Goal: Information Seeking & Learning: Learn about a topic

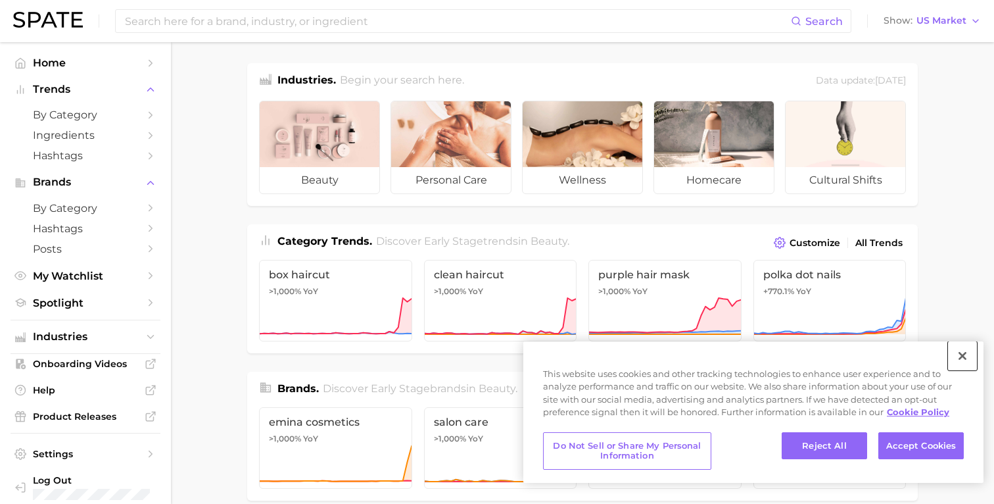
click at [960, 352] on button "Close" at bounding box center [962, 355] width 29 height 29
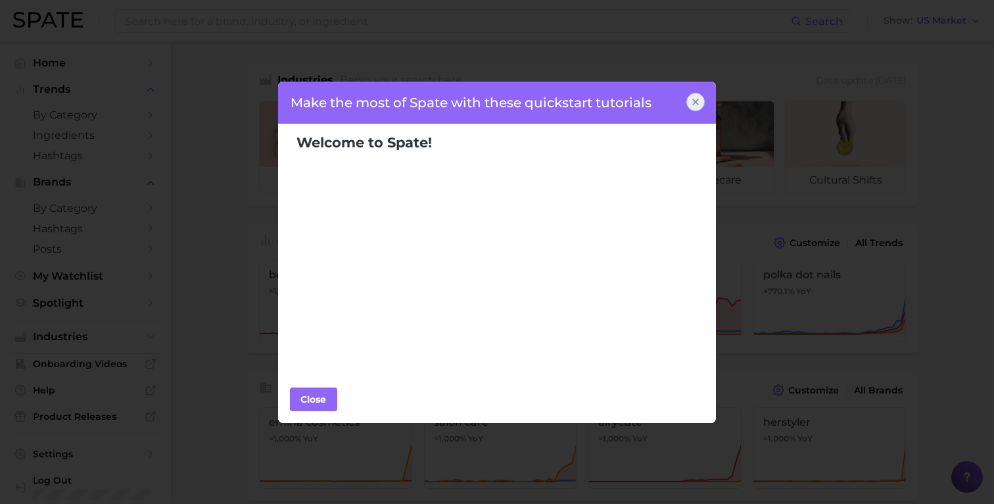
click at [701, 99] on div at bounding box center [696, 102] width 18 height 18
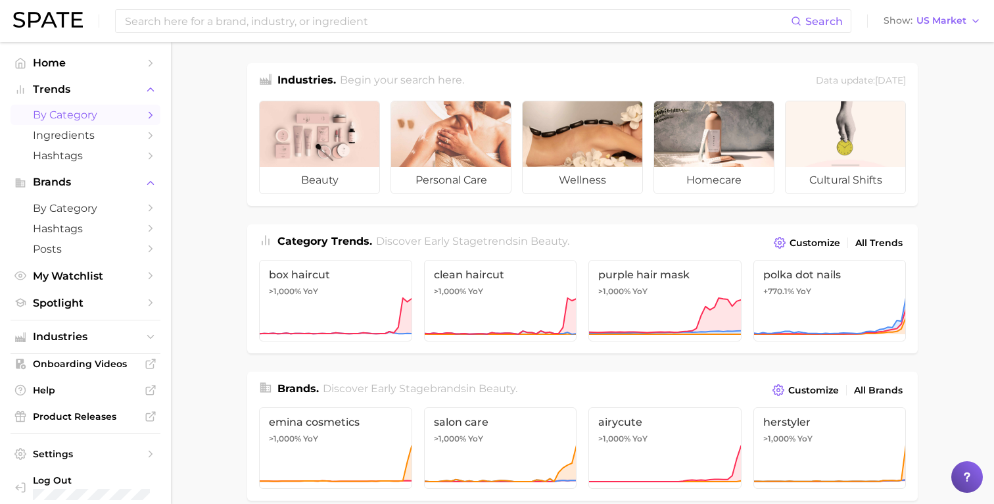
click at [110, 119] on span "by Category" at bounding box center [85, 115] width 105 height 12
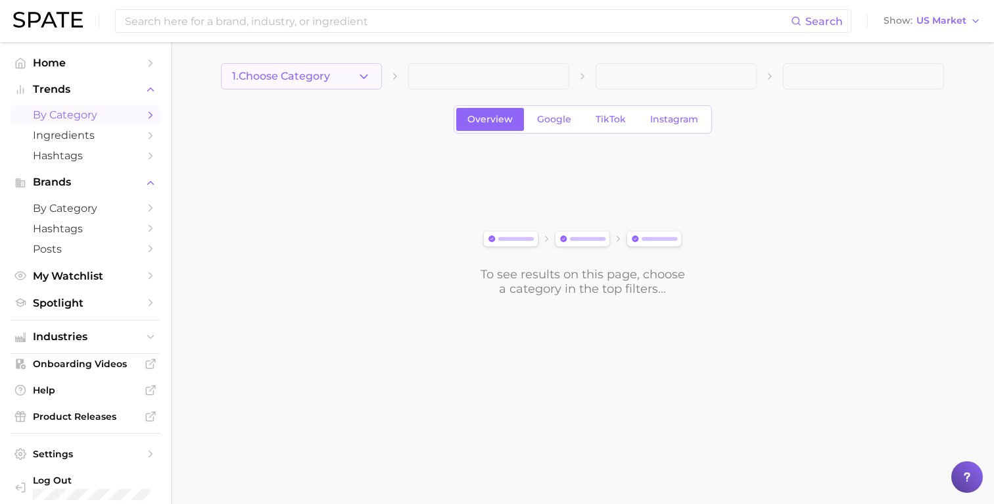
click at [363, 85] on button "1. Choose Category" at bounding box center [301, 76] width 161 height 26
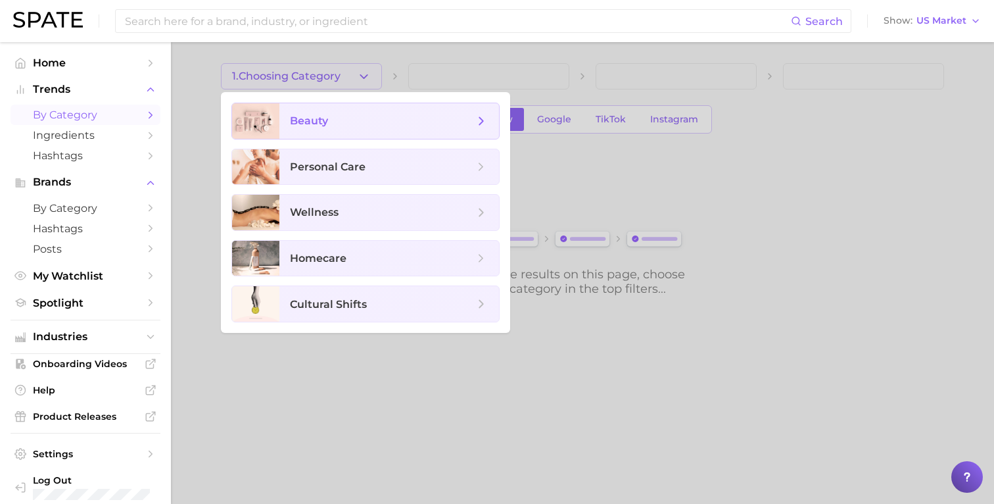
click at [362, 128] on span "beauty" at bounding box center [390, 121] width 220 height 36
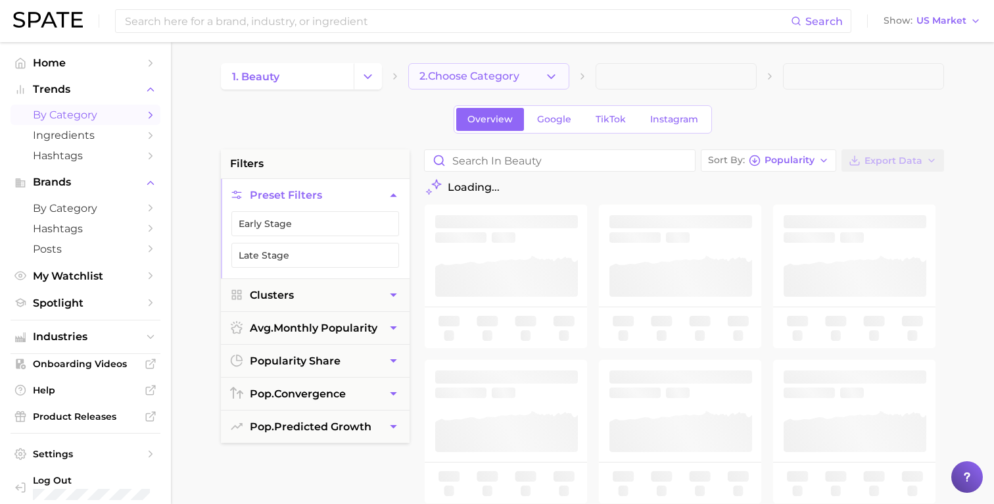
click at [517, 70] on span "2. Choose Category" at bounding box center [470, 76] width 100 height 12
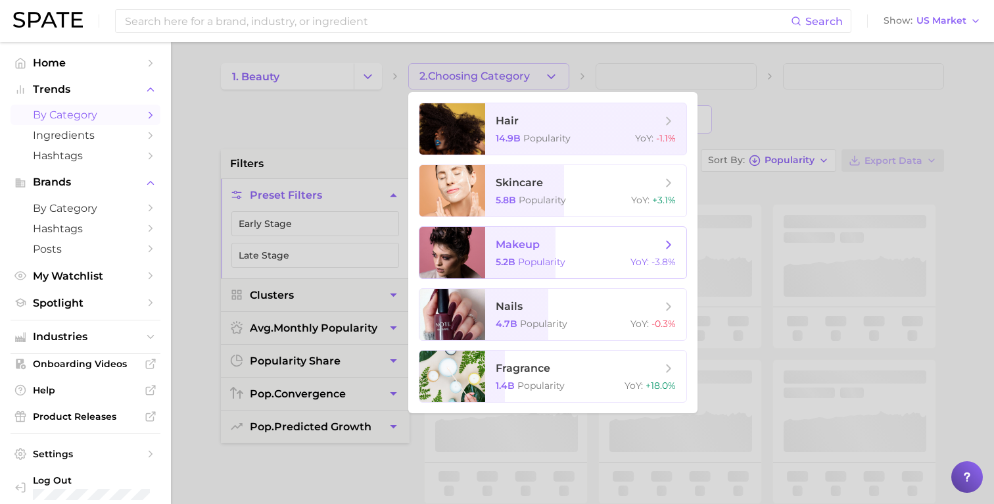
click at [545, 244] on span "makeup" at bounding box center [579, 244] width 166 height 14
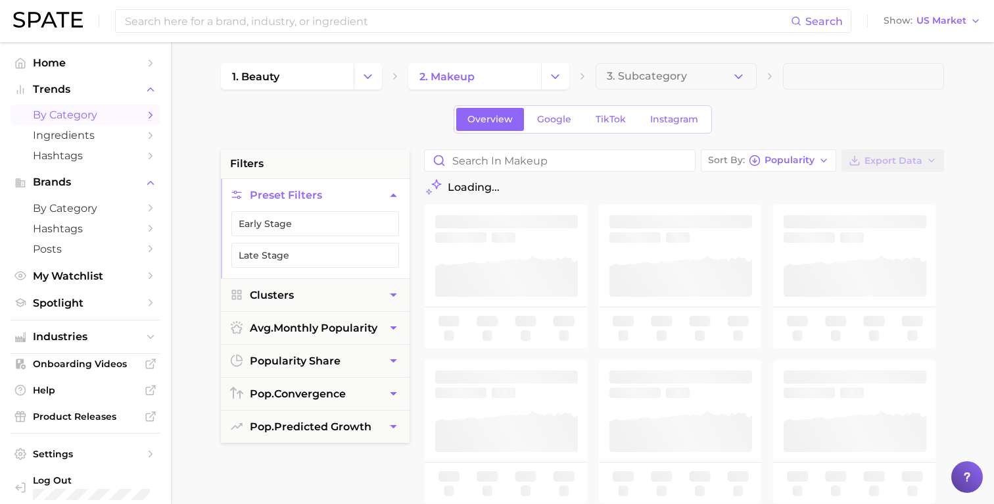
click at [693, 80] on button "3. Subcategory" at bounding box center [676, 76] width 161 height 26
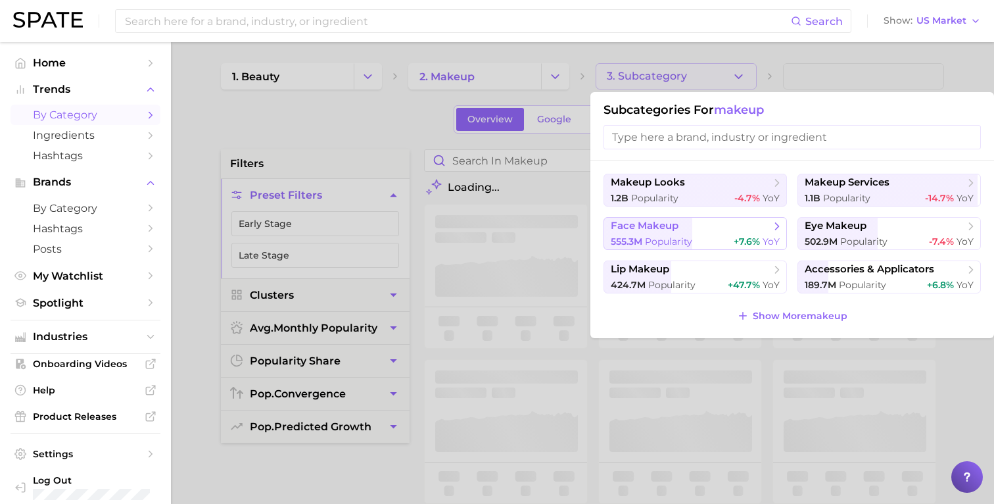
click at [673, 230] on span "face makeup" at bounding box center [645, 226] width 68 height 12
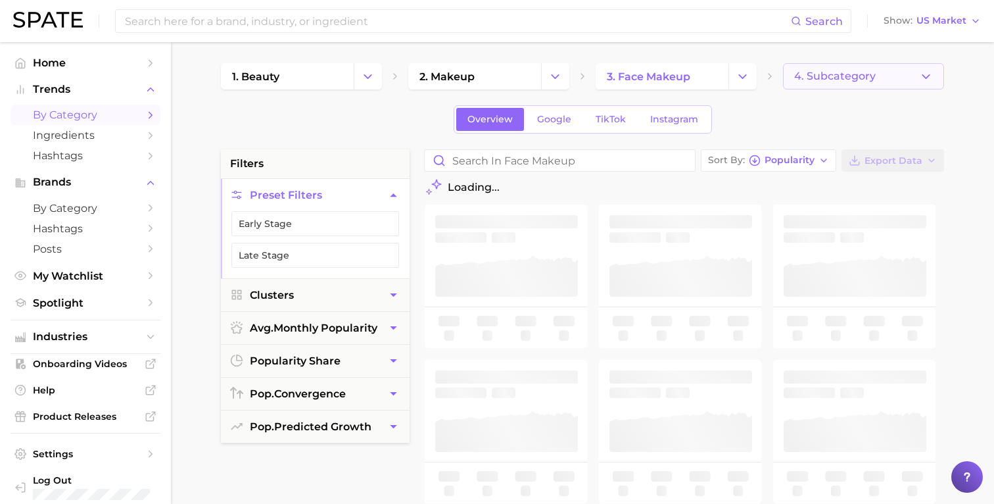
click at [833, 85] on button "4. Subcategory" at bounding box center [863, 76] width 161 height 26
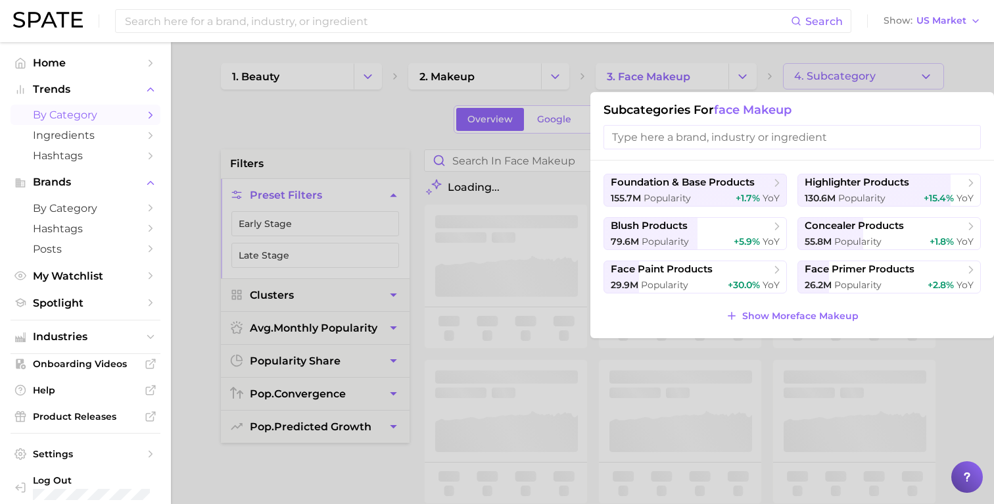
click at [766, 138] on input "search" at bounding box center [792, 137] width 377 height 24
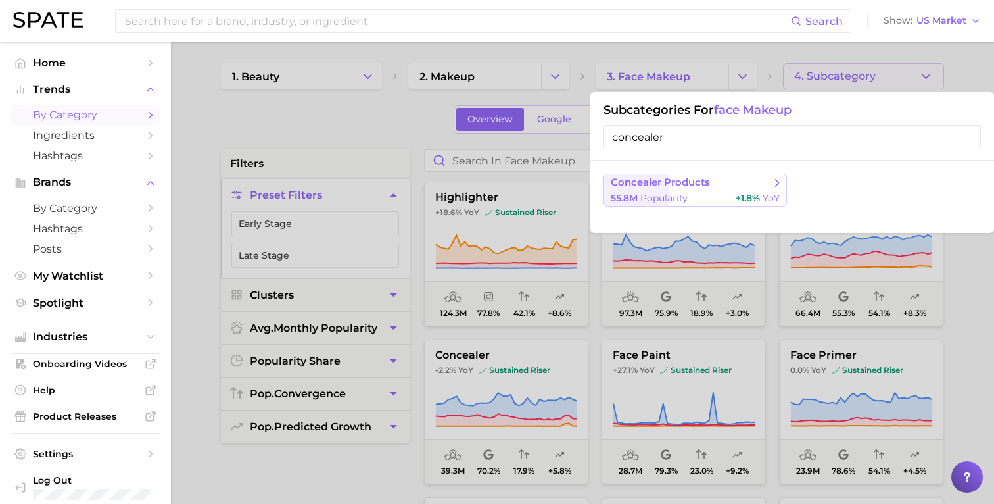
type input "concealer"
click at [695, 185] on span "concealer products" at bounding box center [660, 182] width 99 height 12
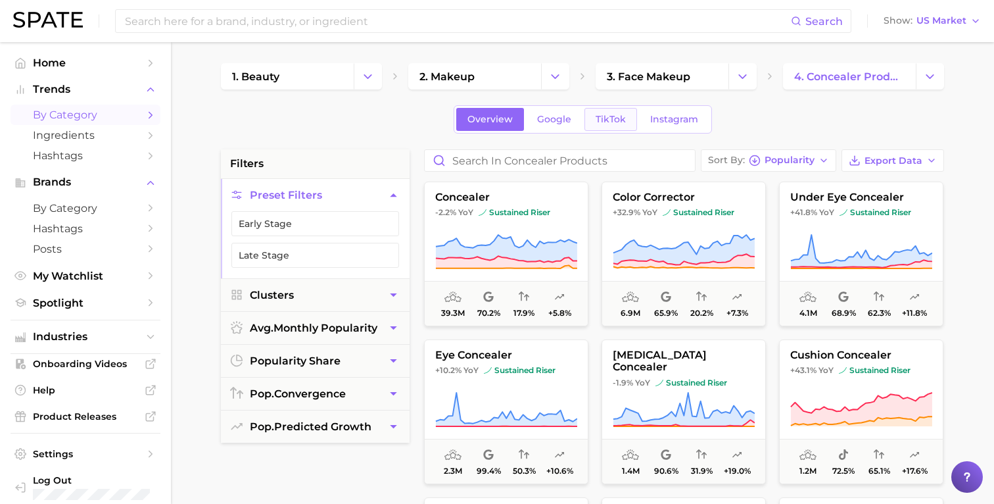
click at [600, 127] on link "TikTok" at bounding box center [611, 119] width 53 height 23
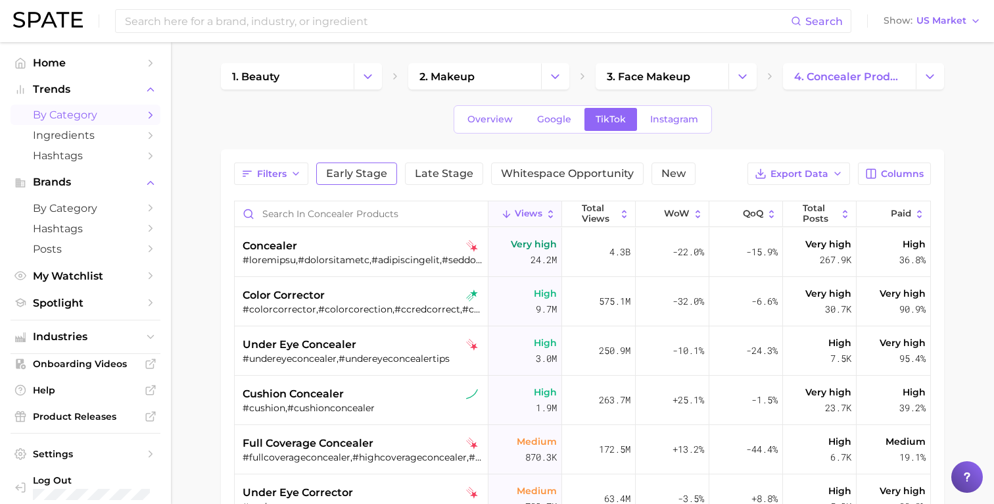
click at [358, 178] on span "Early Stage" at bounding box center [356, 173] width 61 height 11
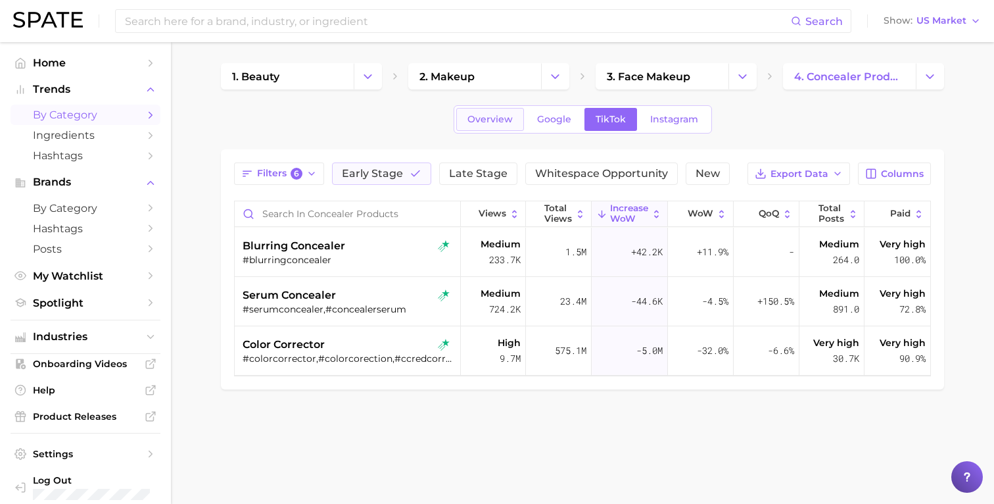
click at [510, 121] on span "Overview" at bounding box center [490, 119] width 45 height 11
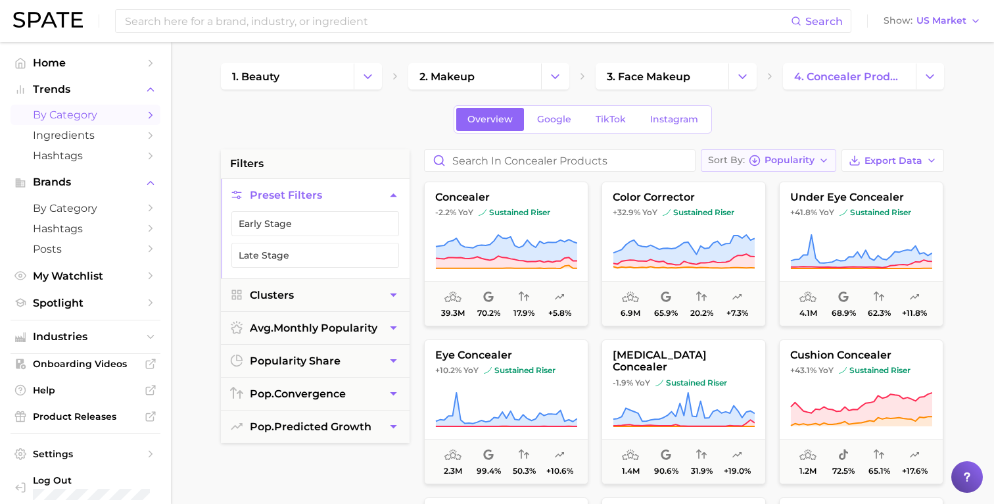
click at [807, 162] on span "Popularity" at bounding box center [790, 160] width 50 height 7
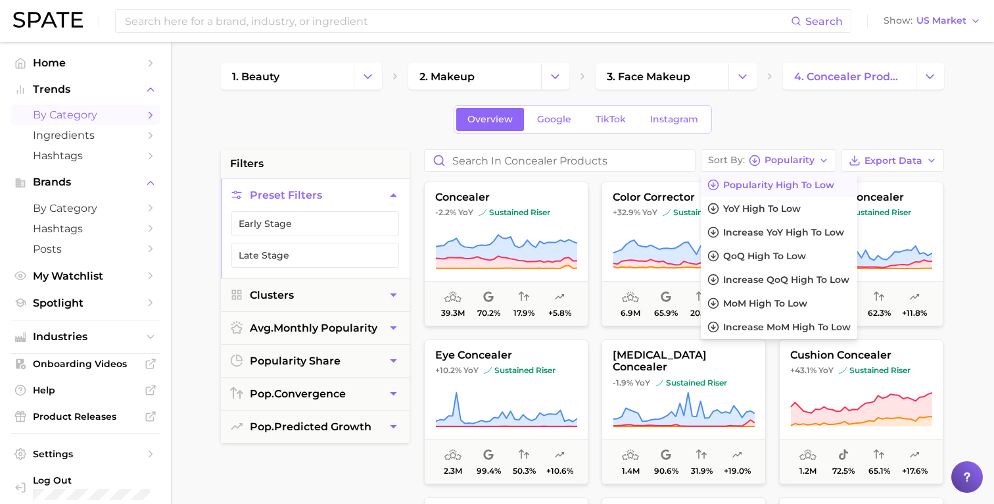
click at [804, 124] on div "Overview Google TikTok Instagram" at bounding box center [582, 119] width 723 height 28
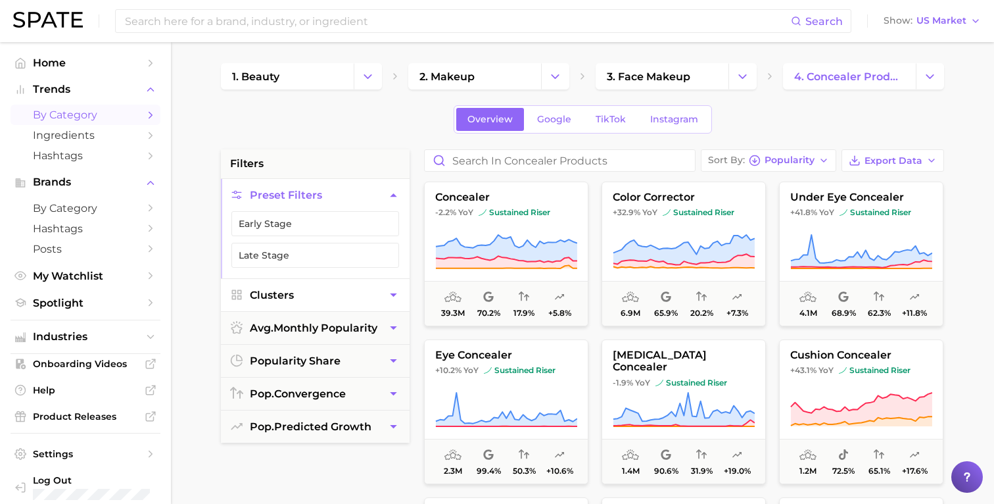
click at [387, 289] on icon "button" at bounding box center [394, 295] width 14 height 14
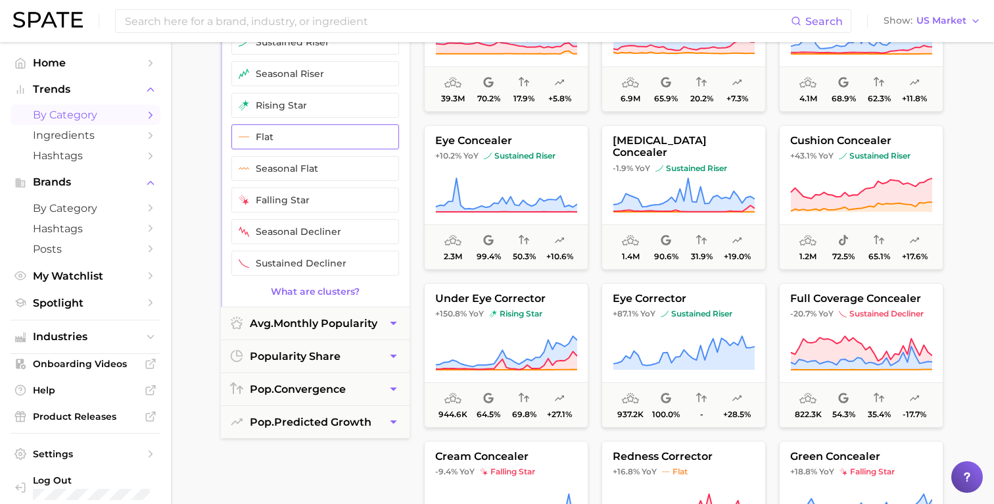
scroll to position [228, 0]
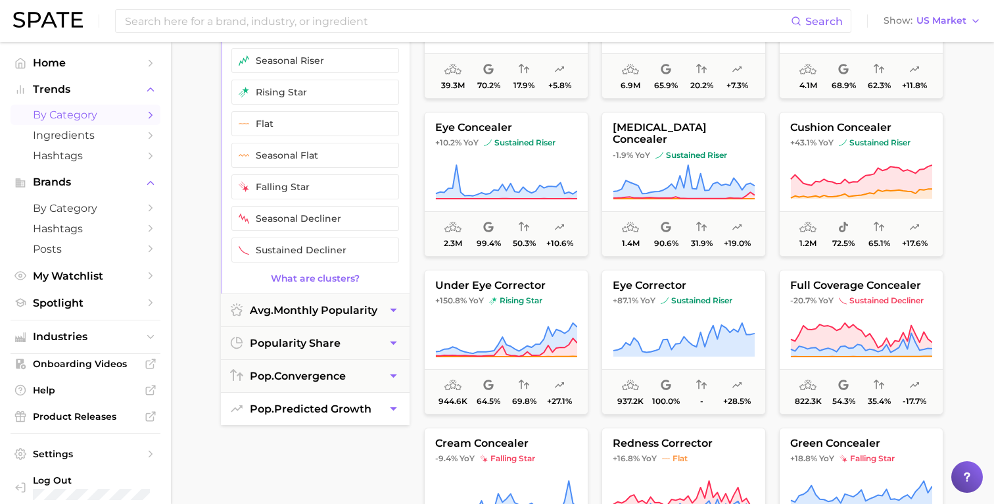
click at [383, 406] on button "pop. predicted growth" at bounding box center [315, 409] width 189 height 32
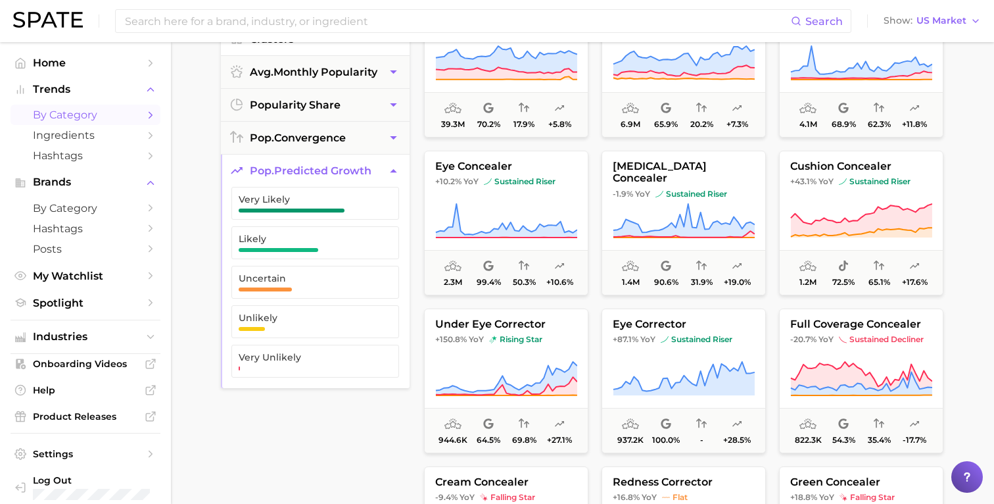
scroll to position [175, 0]
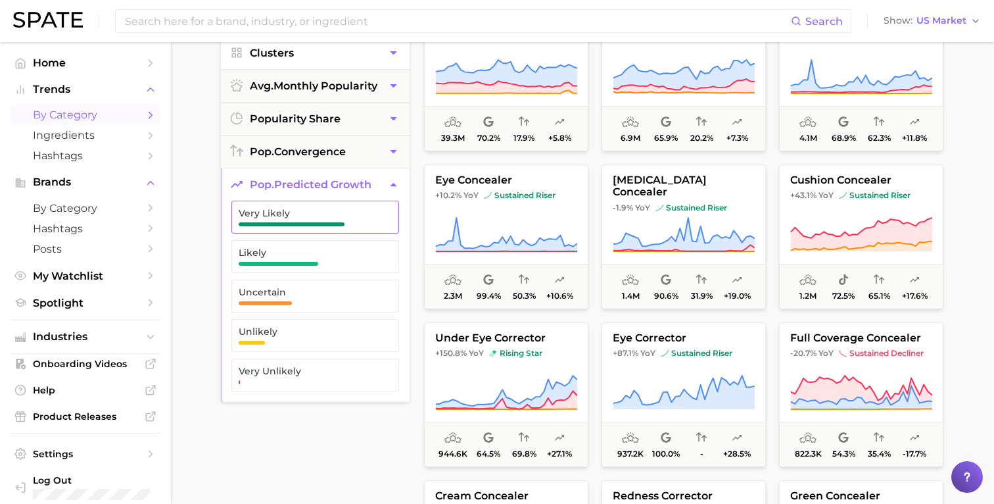
click at [334, 224] on span "button" at bounding box center [292, 224] width 106 height 4
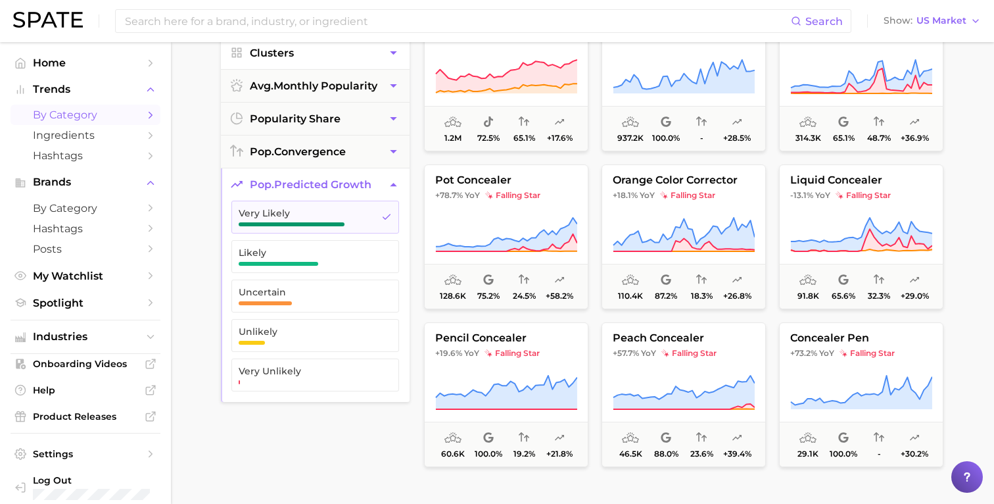
click at [338, 445] on div "filters 1 Filter Preset Filters Clusters avg. monthly popularity popularity sha…" at bounding box center [315, 307] width 189 height 667
click at [392, 185] on icon "button" at bounding box center [393, 184] width 7 height 3
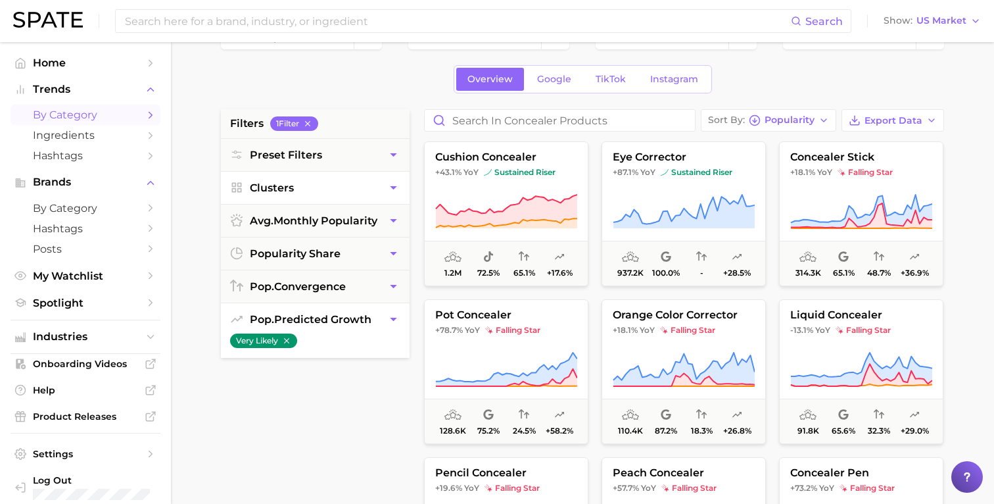
scroll to position [37, 0]
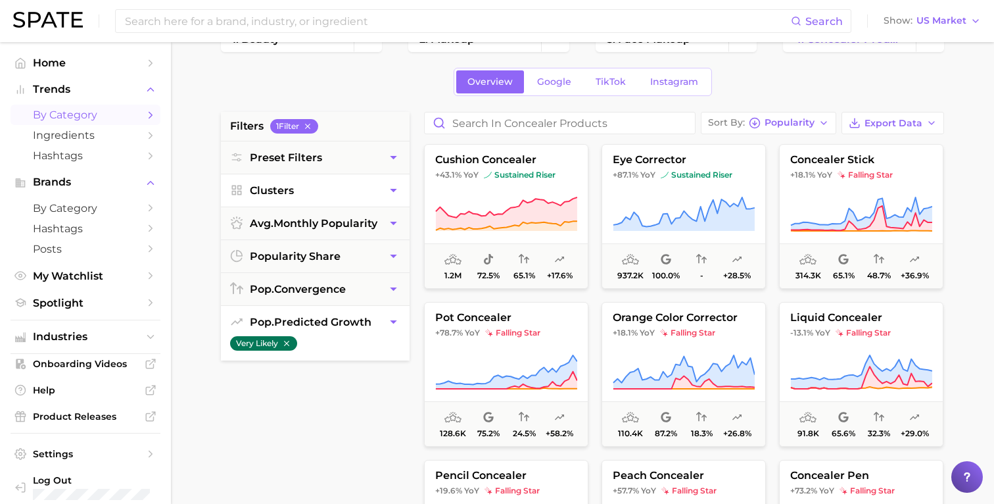
click at [285, 344] on icon "button" at bounding box center [286, 343] width 9 height 9
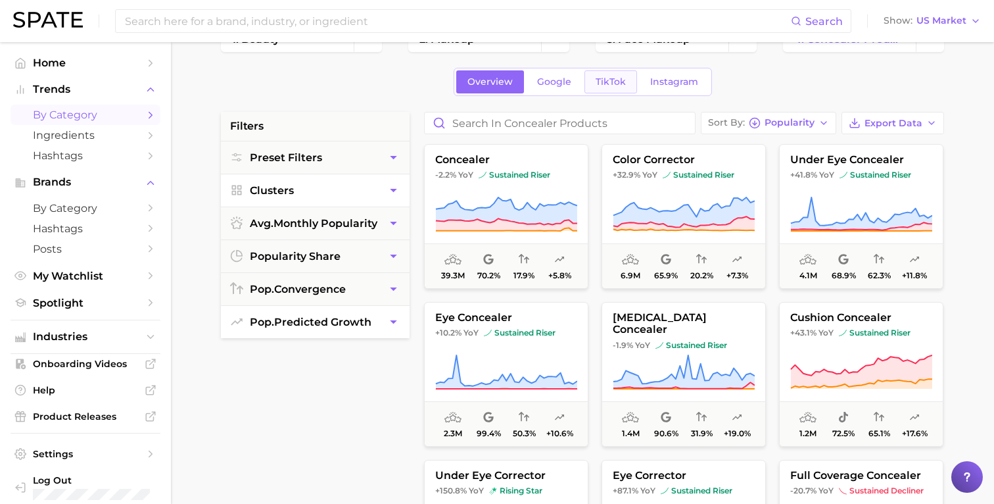
click at [610, 79] on span "TikTok" at bounding box center [611, 81] width 30 height 11
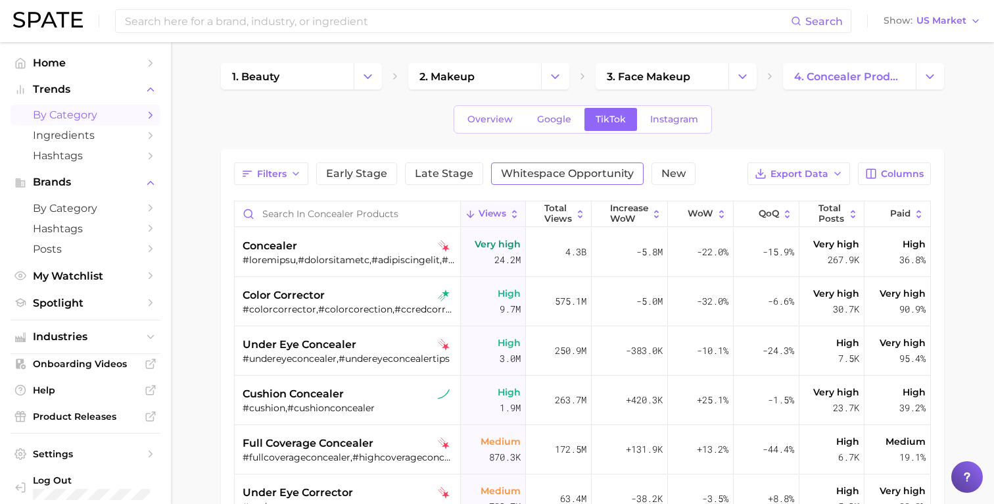
click at [532, 168] on span "Whitespace Opportunity" at bounding box center [567, 173] width 133 height 11
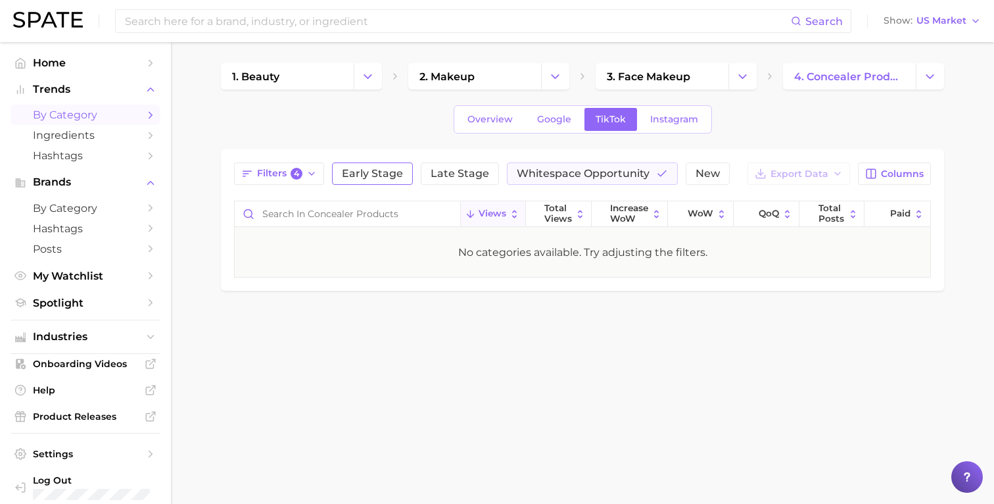
click at [379, 174] on span "Early Stage" at bounding box center [372, 173] width 61 height 11
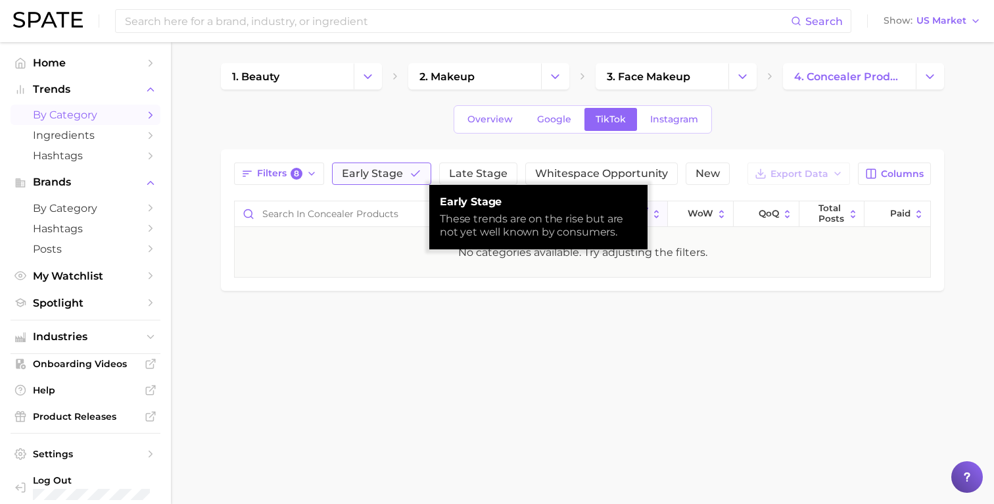
click at [379, 174] on span "Early Stage" at bounding box center [372, 173] width 61 height 11
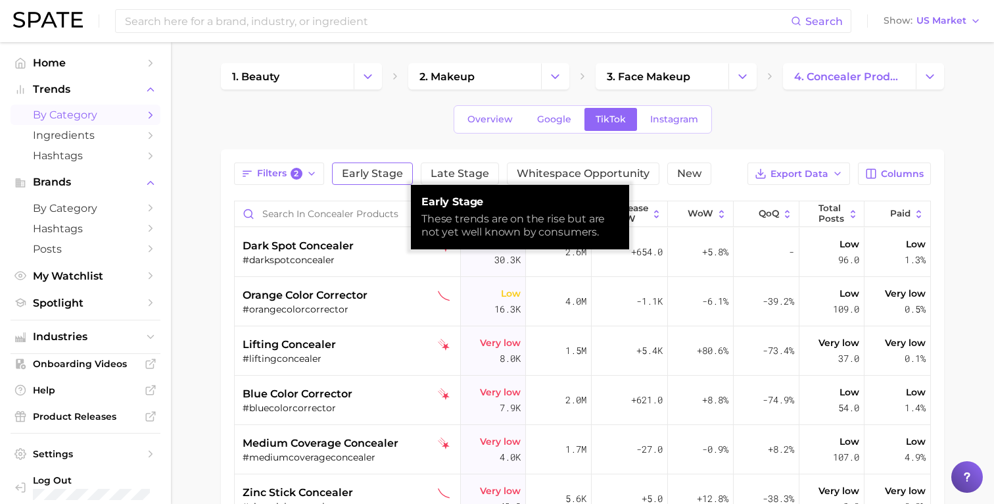
click at [355, 175] on span "Early Stage" at bounding box center [372, 173] width 61 height 11
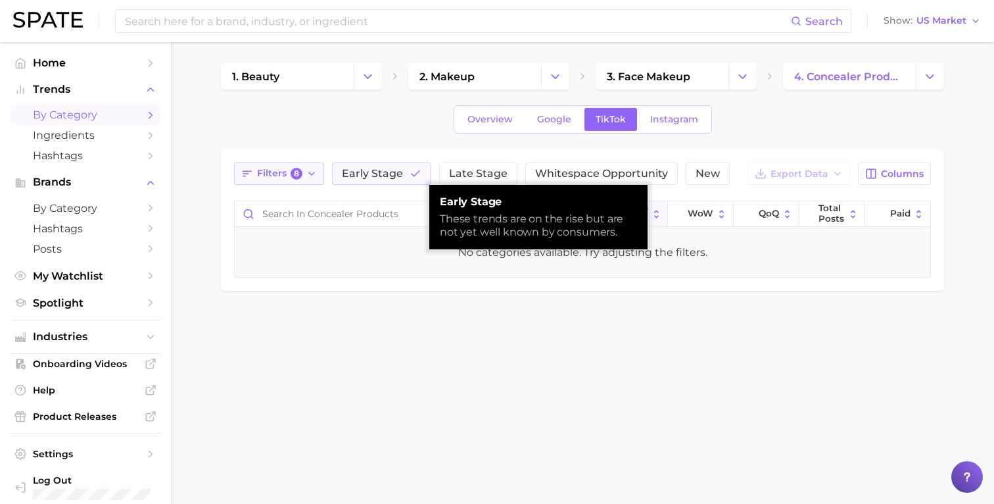
click at [312, 170] on icon "button" at bounding box center [311, 173] width 11 height 11
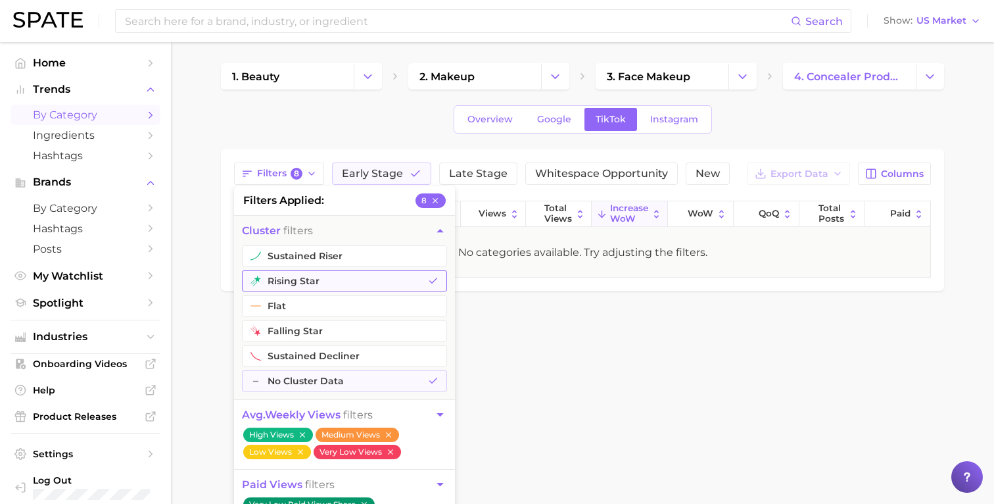
click at [429, 282] on icon "button" at bounding box center [433, 281] width 11 height 11
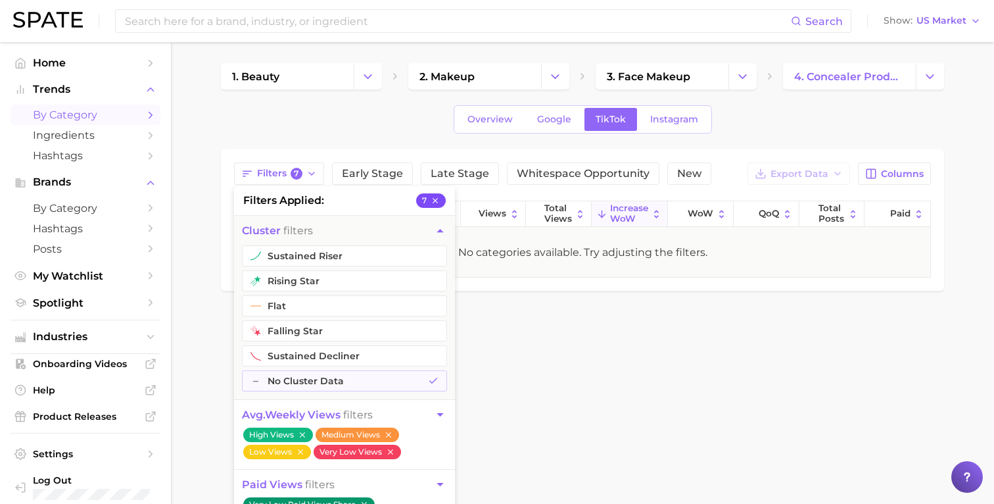
click at [433, 202] on icon "button" at bounding box center [435, 200] width 5 height 5
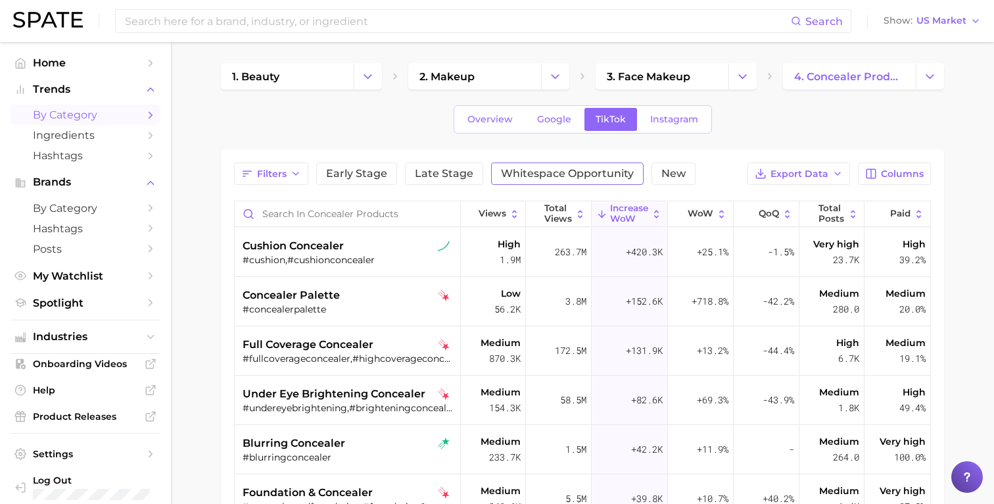
click at [491, 176] on button "Whitespace Opportunity" at bounding box center [567, 173] width 153 height 22
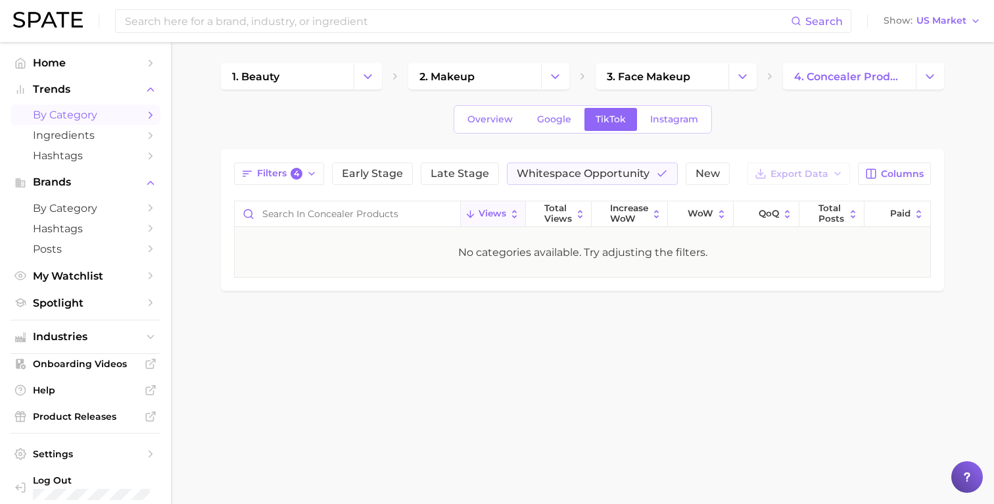
click at [328, 172] on div "Filters 4 Early Stage Late Stage Whitespace Opportunity New" at bounding box center [482, 173] width 496 height 22
click at [311, 172] on icon "button" at bounding box center [311, 173] width 11 height 11
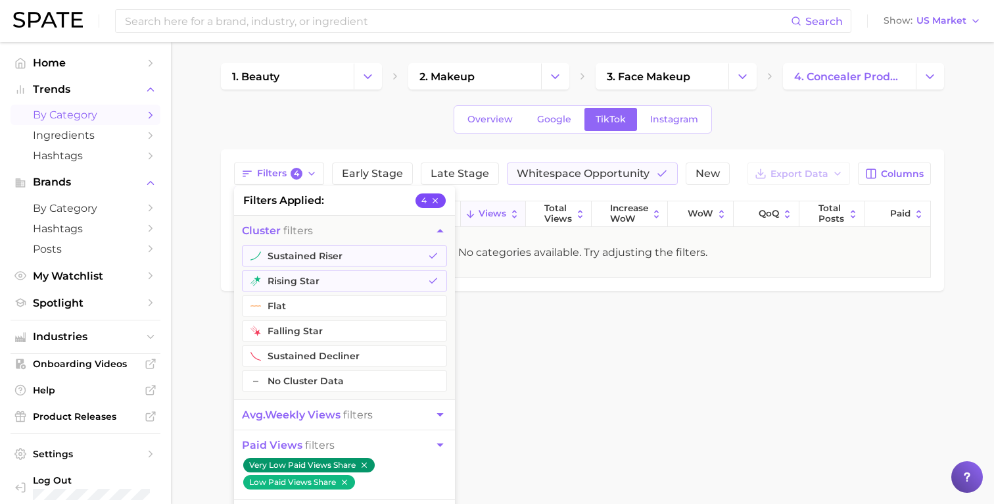
click at [434, 200] on icon "button" at bounding box center [435, 200] width 9 height 9
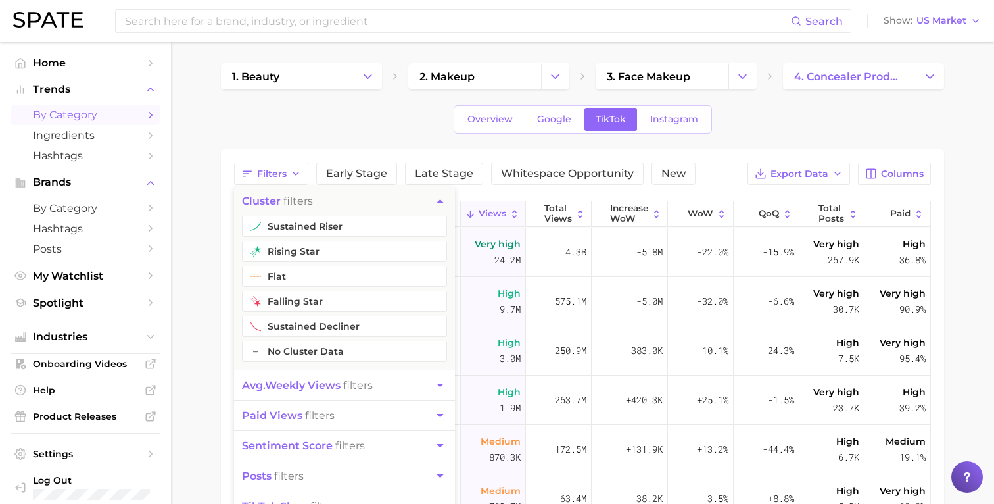
click at [205, 235] on main "1. beauty 2. makeup 3. face makeup 4. concealer products Overview Google TikTok…" at bounding box center [582, 412] width 823 height 741
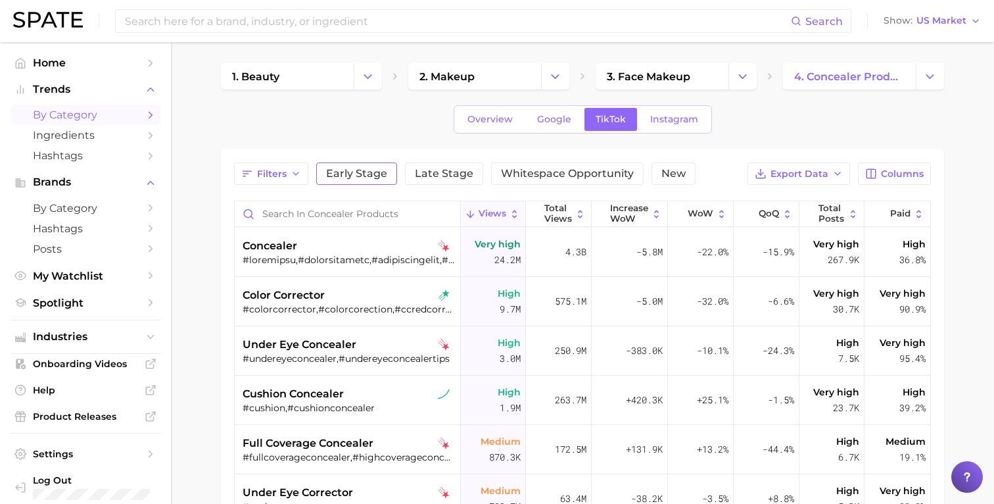
click at [365, 163] on button "Early Stage" at bounding box center [356, 173] width 81 height 22
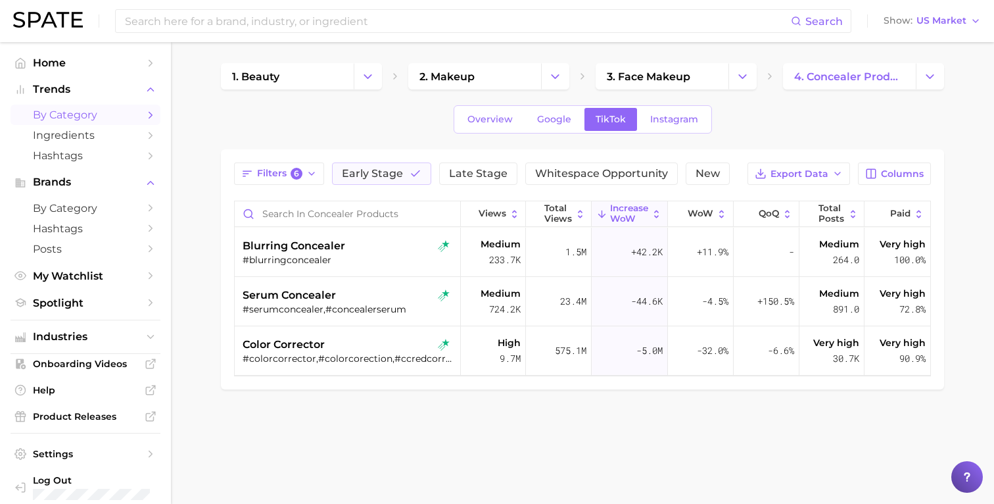
click at [431, 434] on main "1. beauty 2. makeup 3. face makeup 4. concealer products Overview Google TikTok…" at bounding box center [582, 248] width 823 height 413
click at [678, 455] on body "Search Show US Market Home Trends by Category Ingredients Hashtags Brands by Ca…" at bounding box center [497, 252] width 994 height 504
click at [698, 178] on span "New" at bounding box center [708, 173] width 24 height 11
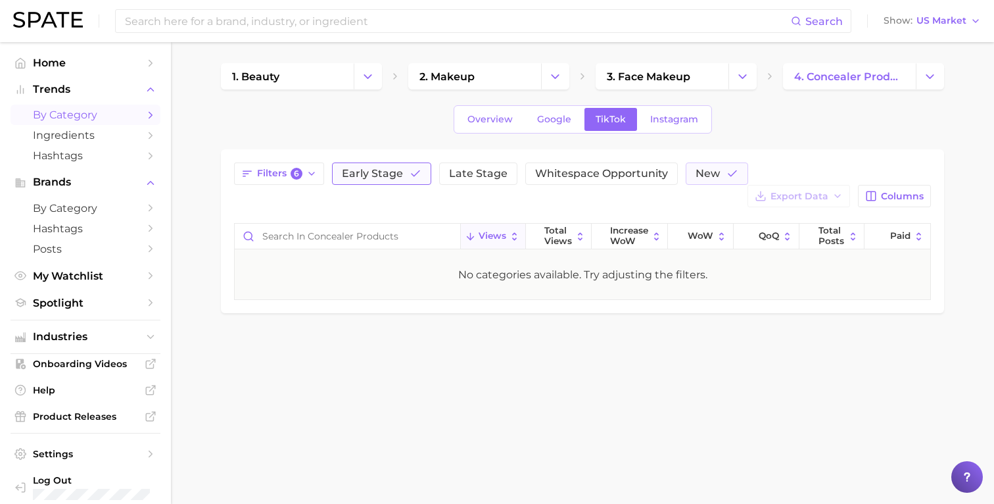
click at [397, 172] on span "Early Stage" at bounding box center [372, 173] width 61 height 11
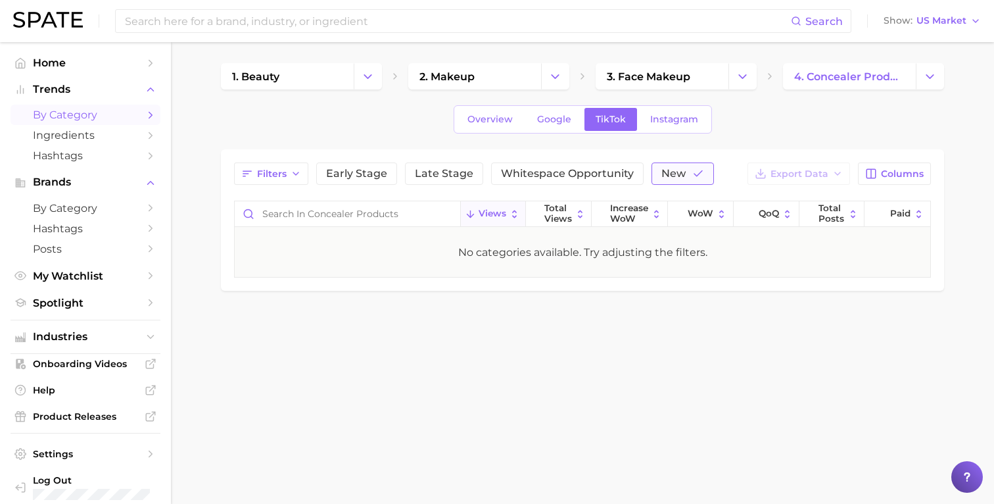
click at [685, 173] on button "New" at bounding box center [683, 173] width 62 height 22
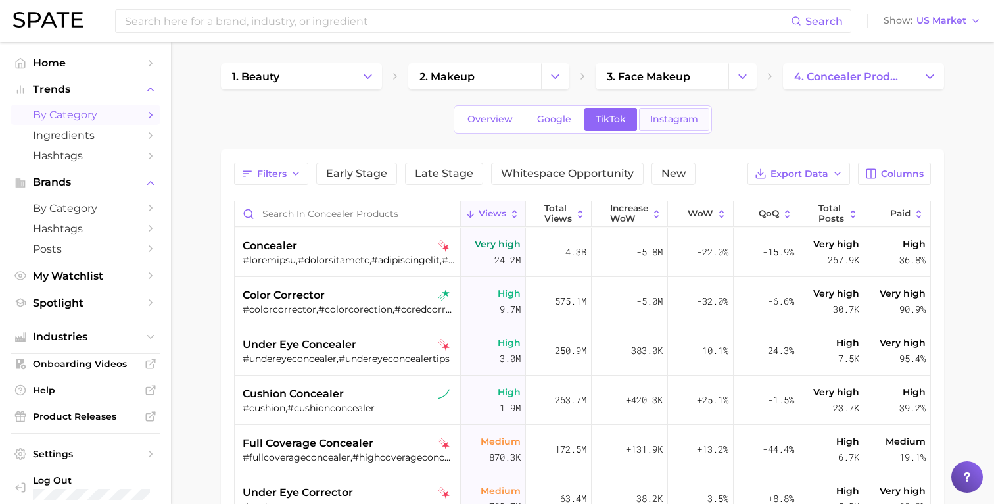
click at [679, 119] on span "Instagram" at bounding box center [674, 119] width 48 height 11
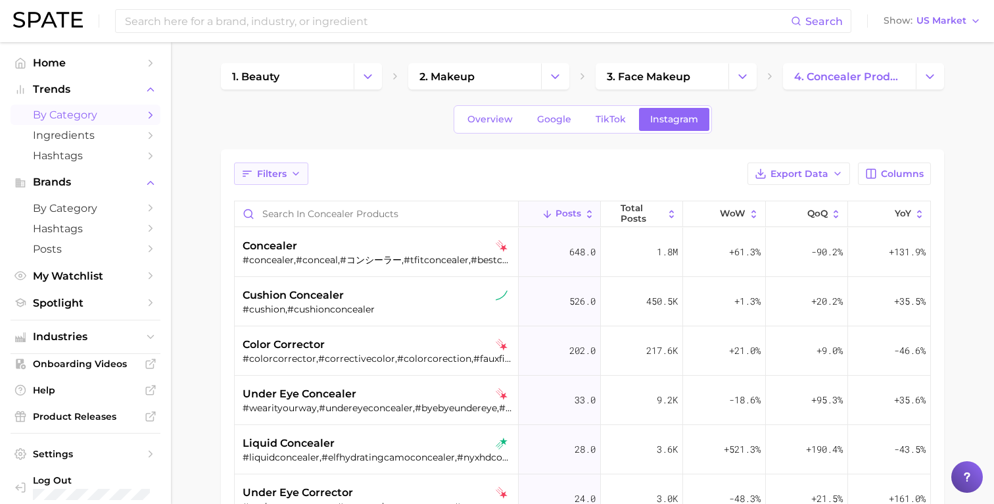
click at [282, 169] on span "Filters" at bounding box center [272, 173] width 30 height 11
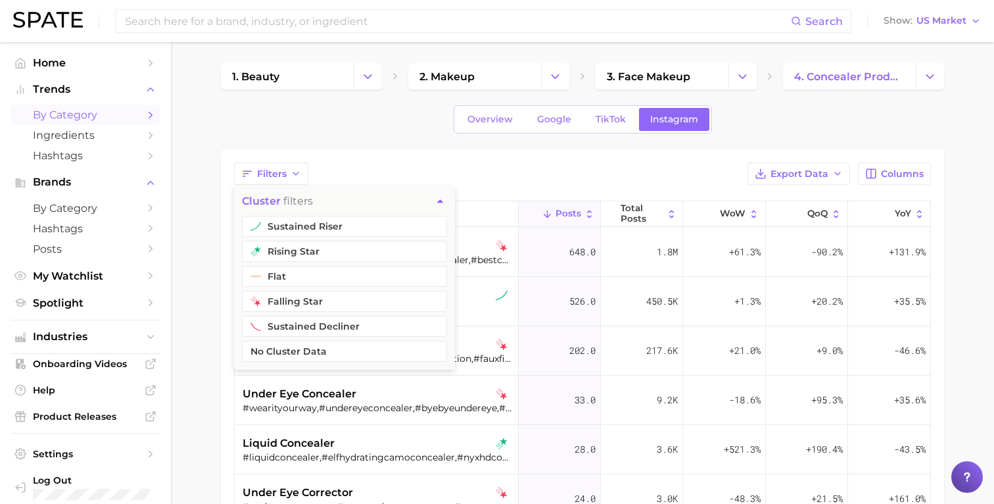
click at [376, 172] on div "Filters cluster filters sustained riser rising star flat falling star sustained…" at bounding box center [582, 173] width 697 height 22
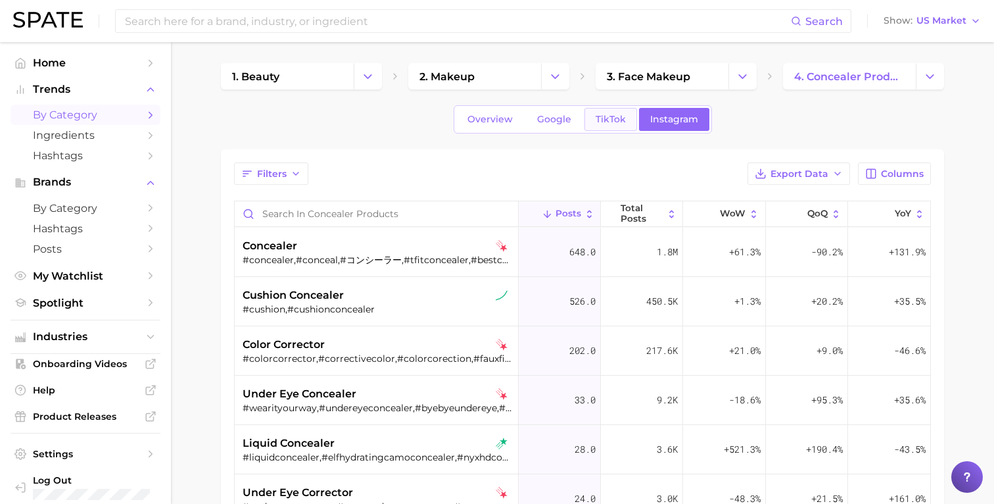
click at [607, 123] on span "TikTok" at bounding box center [611, 119] width 30 height 11
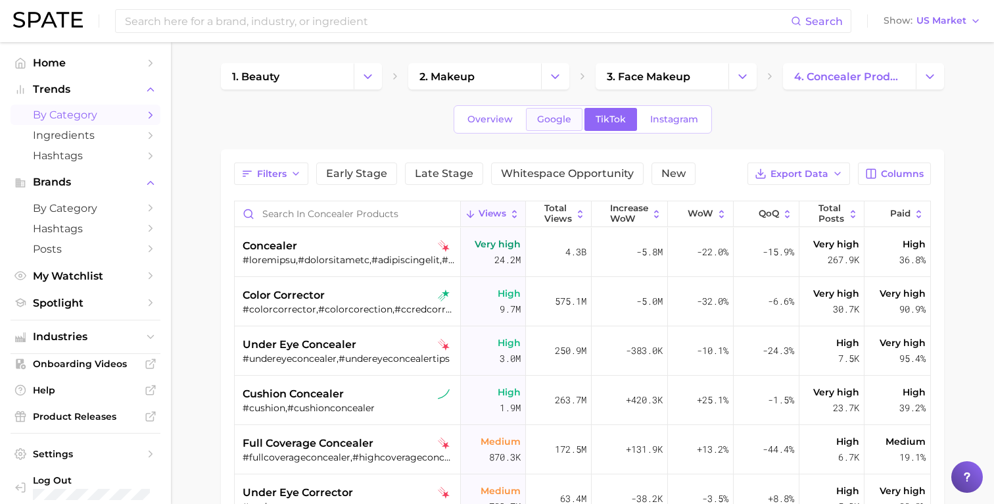
click at [568, 118] on span "Google" at bounding box center [554, 119] width 34 height 11
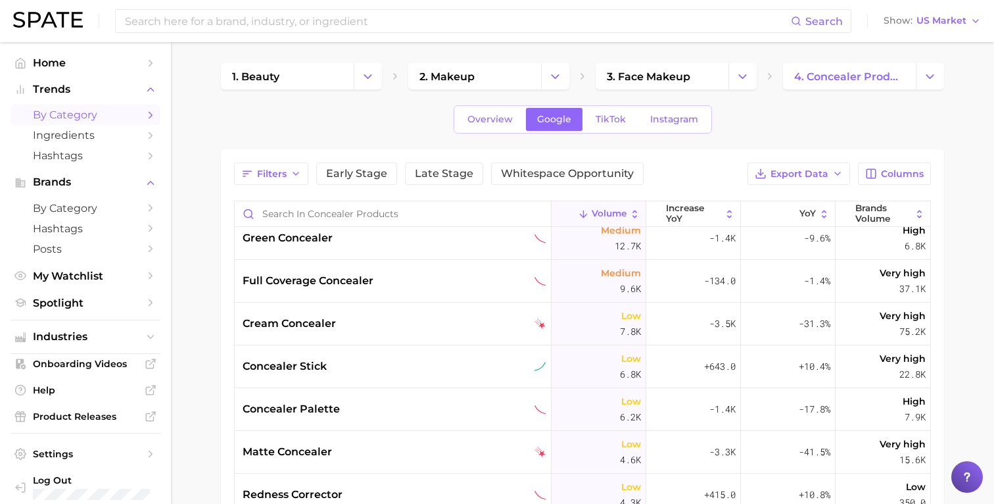
scroll to position [318, 0]
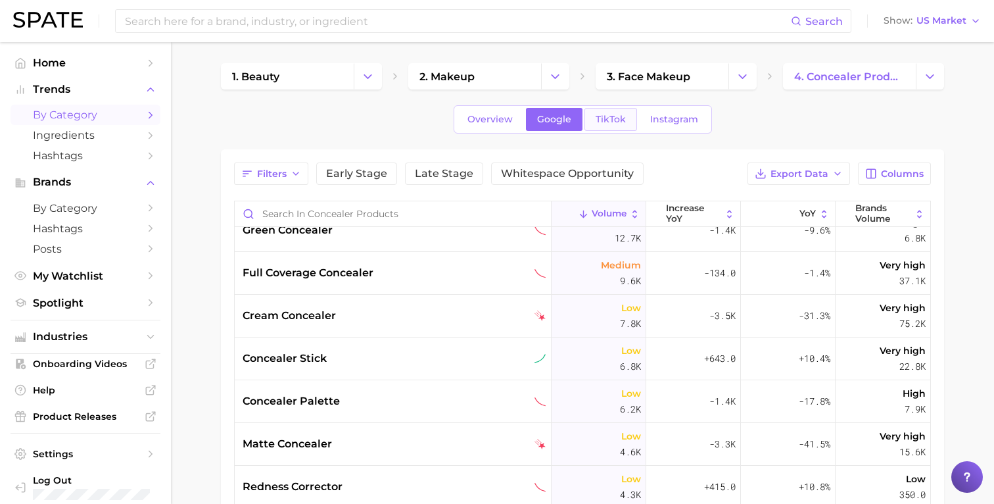
click at [600, 111] on link "TikTok" at bounding box center [611, 119] width 53 height 23
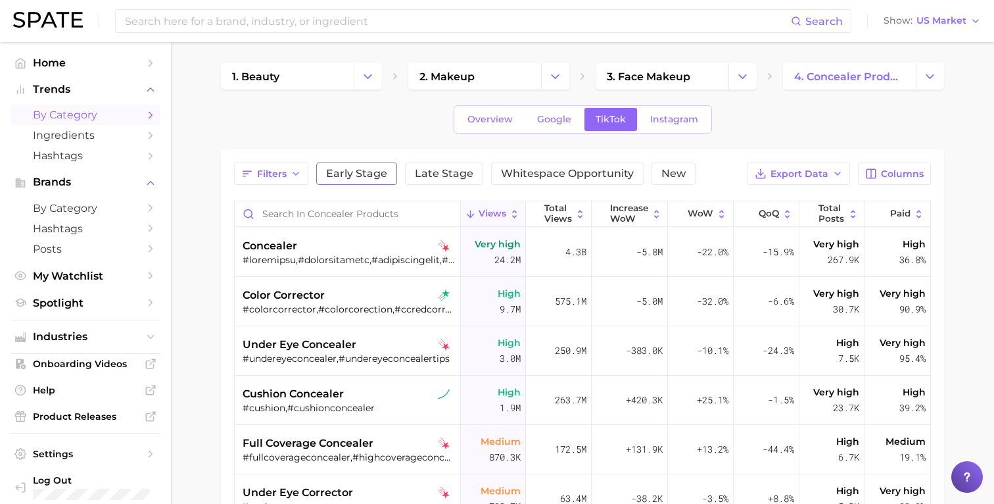
click at [371, 174] on span "Early Stage" at bounding box center [356, 173] width 61 height 11
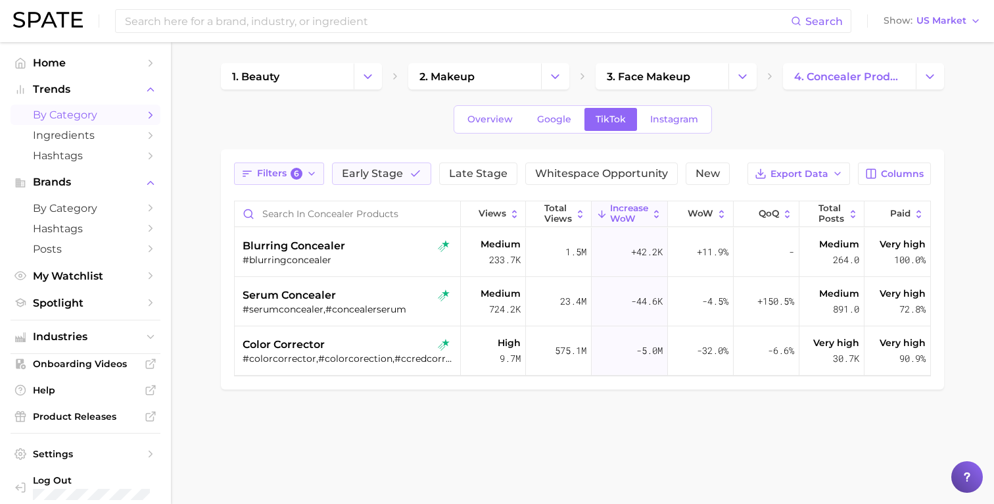
click at [318, 170] on button "Filters 6" at bounding box center [279, 173] width 90 height 22
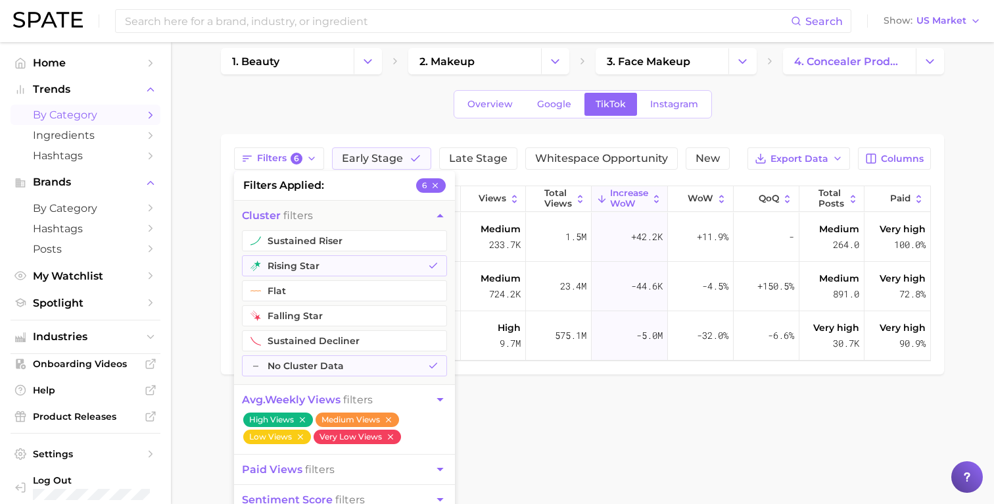
scroll to position [12, 0]
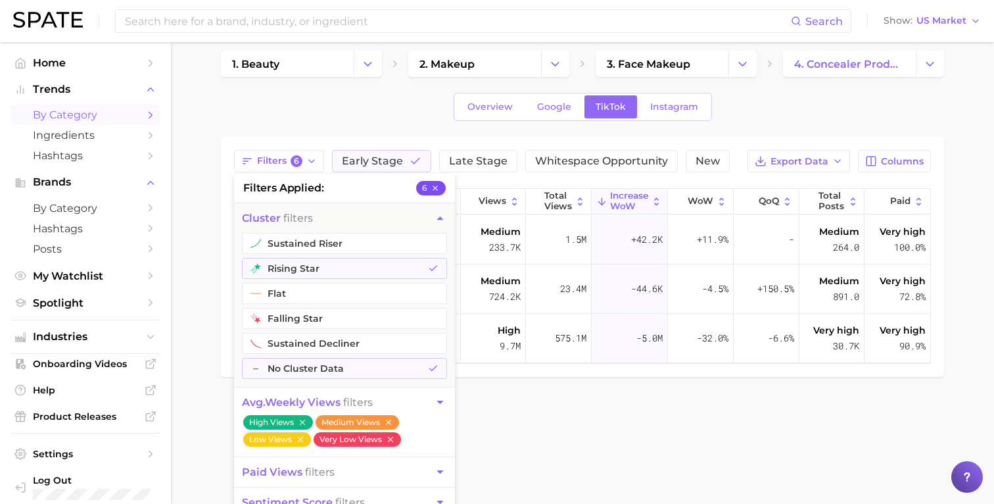
click at [434, 186] on icon "button" at bounding box center [435, 187] width 5 height 5
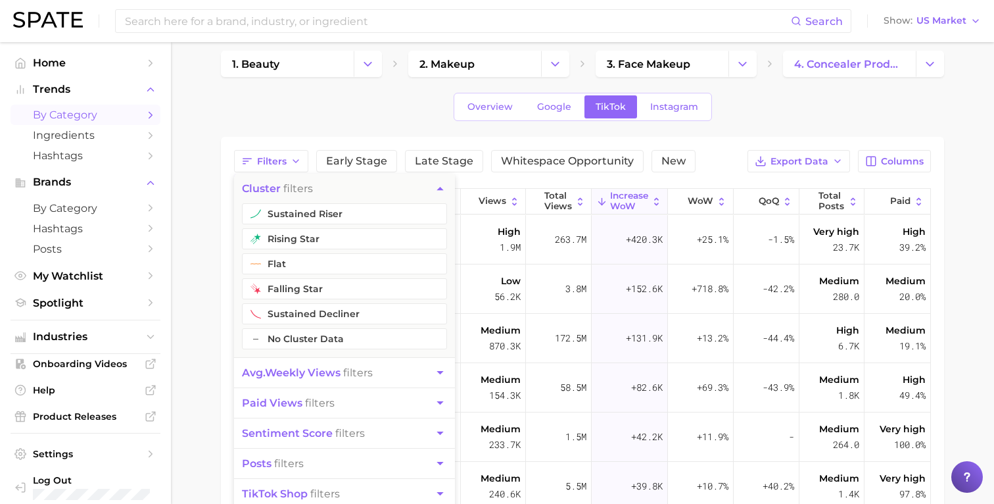
click at [266, 127] on div "1. beauty 2. makeup 3. face makeup 4. concealer products Overview Google TikTok…" at bounding box center [582, 378] width 723 height 654
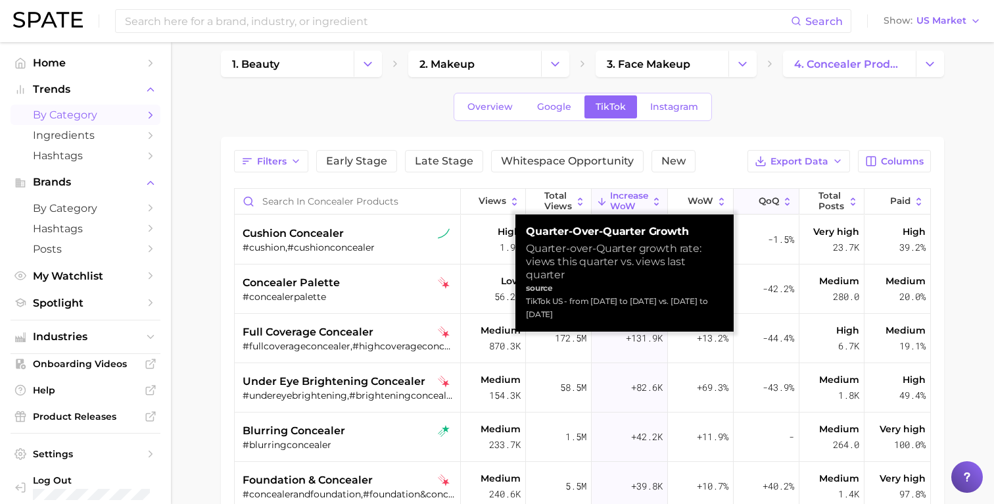
click at [770, 199] on span "QoQ" at bounding box center [769, 201] width 20 height 11
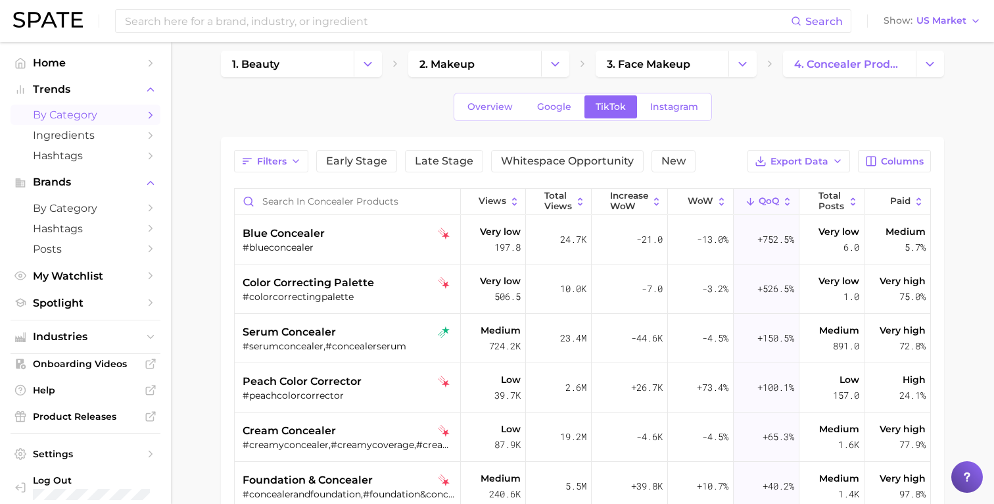
click at [988, 194] on main "1. beauty 2. makeup 3. face makeup 4. concealer products Overview Google TikTok…" at bounding box center [582, 400] width 823 height 741
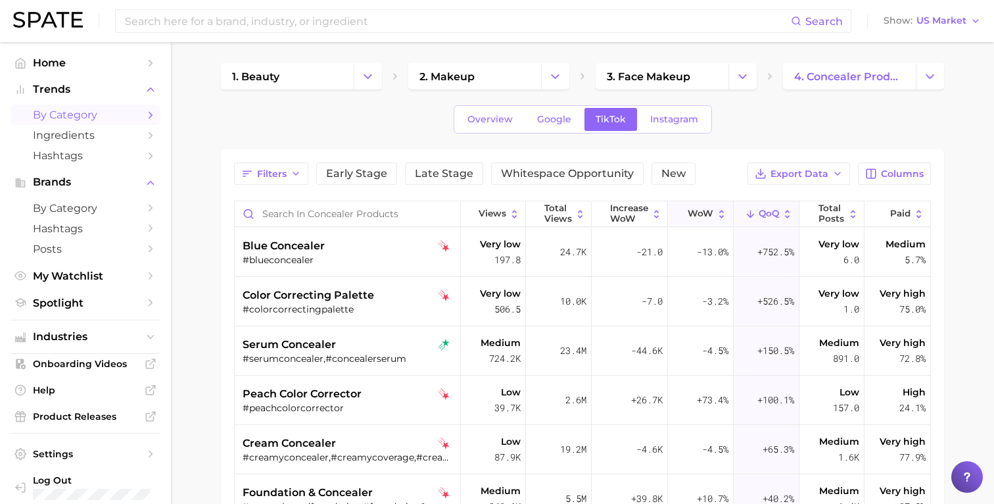
click at [714, 215] on button "WoW" at bounding box center [701, 214] width 66 height 26
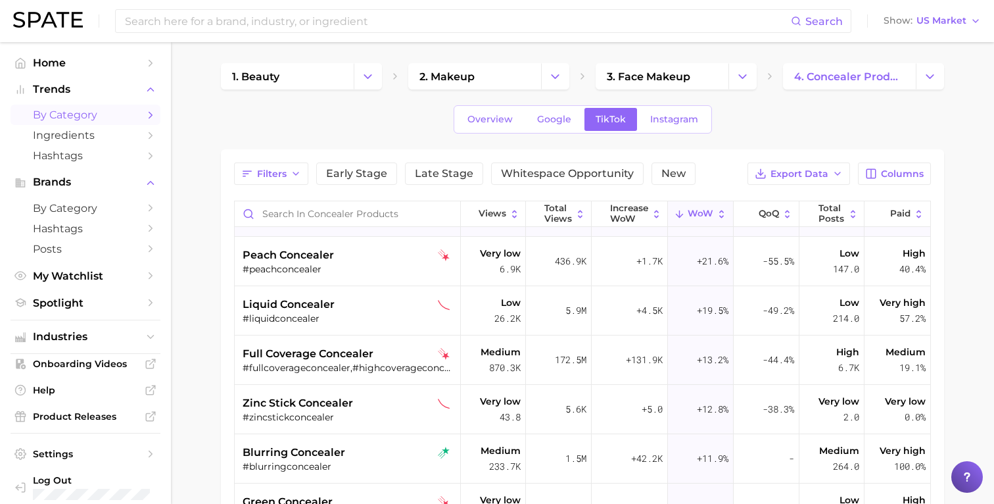
scroll to position [288, 0]
click at [105, 152] on span "Hashtags" at bounding box center [85, 155] width 105 height 12
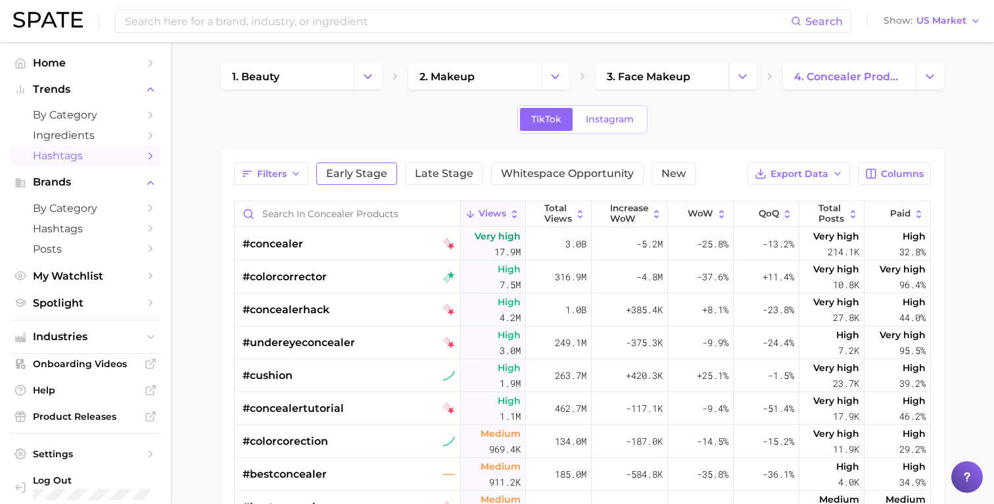
click at [345, 175] on span "Early Stage" at bounding box center [356, 173] width 61 height 11
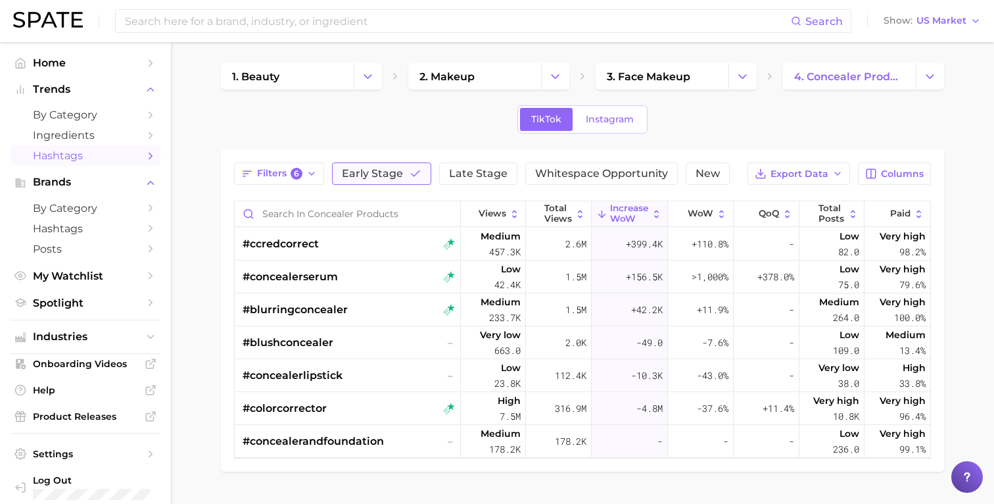
click at [383, 171] on span "Early Stage" at bounding box center [372, 173] width 61 height 11
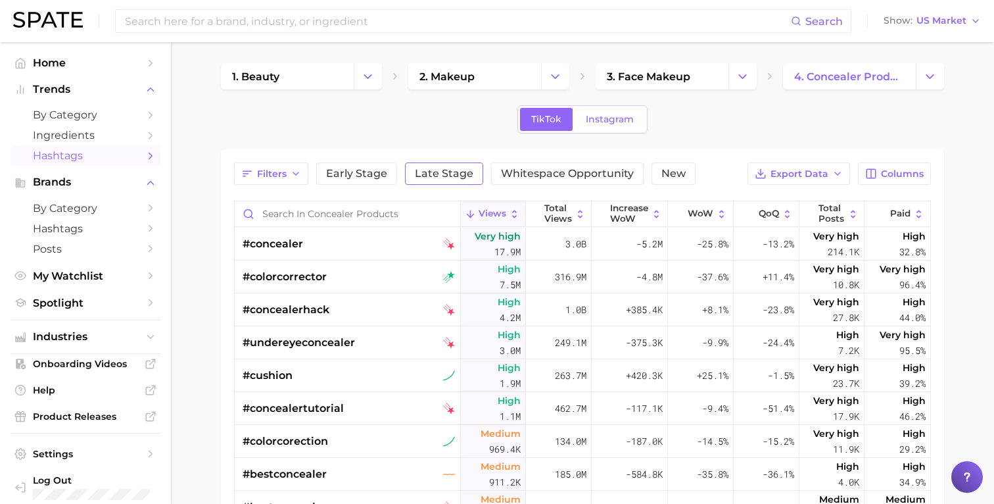
click at [436, 174] on span "Late Stage" at bounding box center [444, 173] width 59 height 11
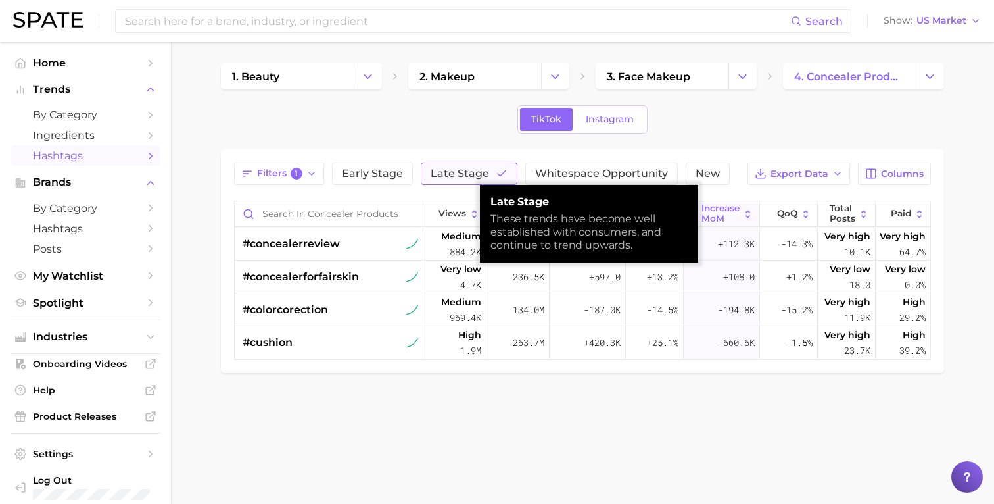
click at [437, 174] on span "Late Stage" at bounding box center [460, 173] width 59 height 11
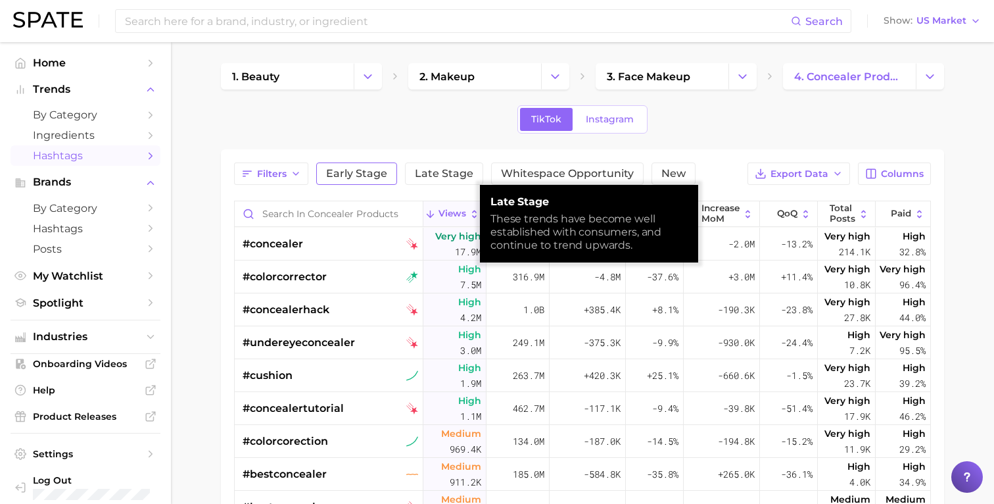
click at [369, 180] on button "Early Stage" at bounding box center [356, 173] width 81 height 22
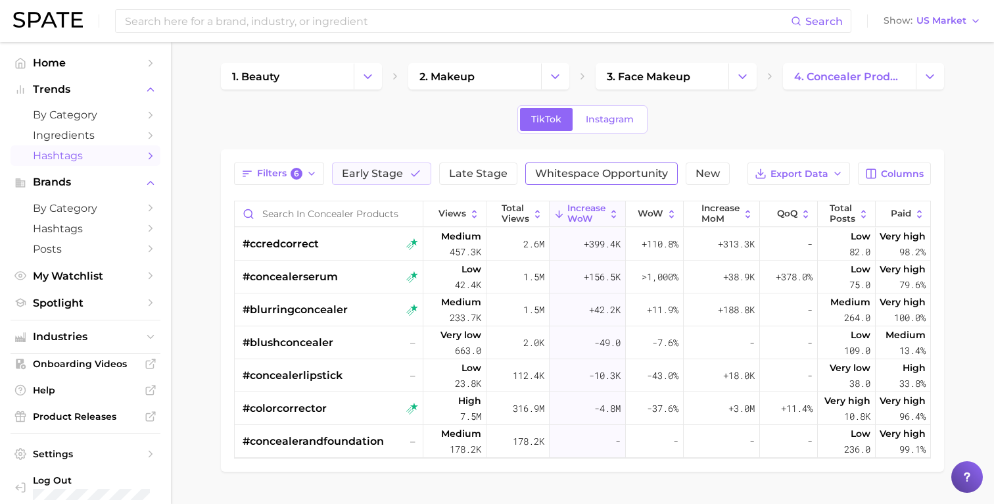
click at [544, 178] on span "Whitespace Opportunity" at bounding box center [601, 173] width 133 height 11
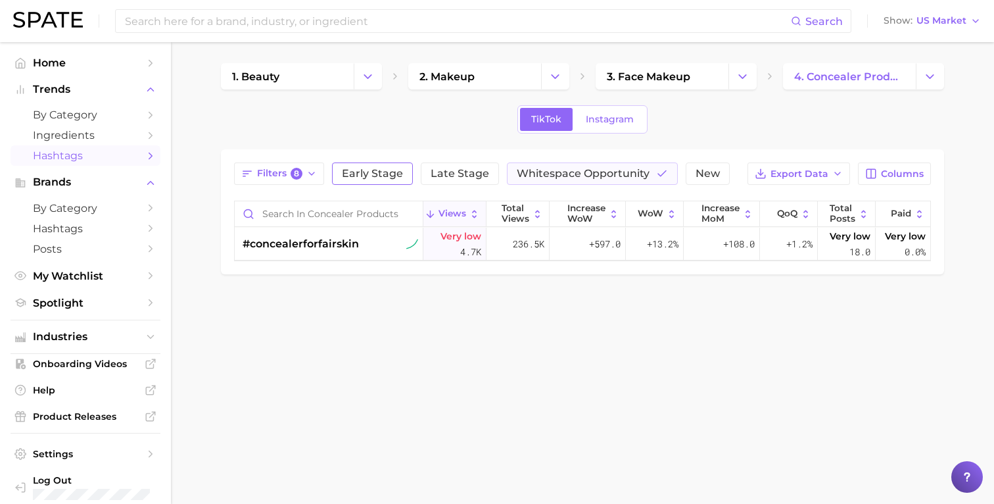
click at [395, 181] on button "Early Stage" at bounding box center [372, 173] width 81 height 22
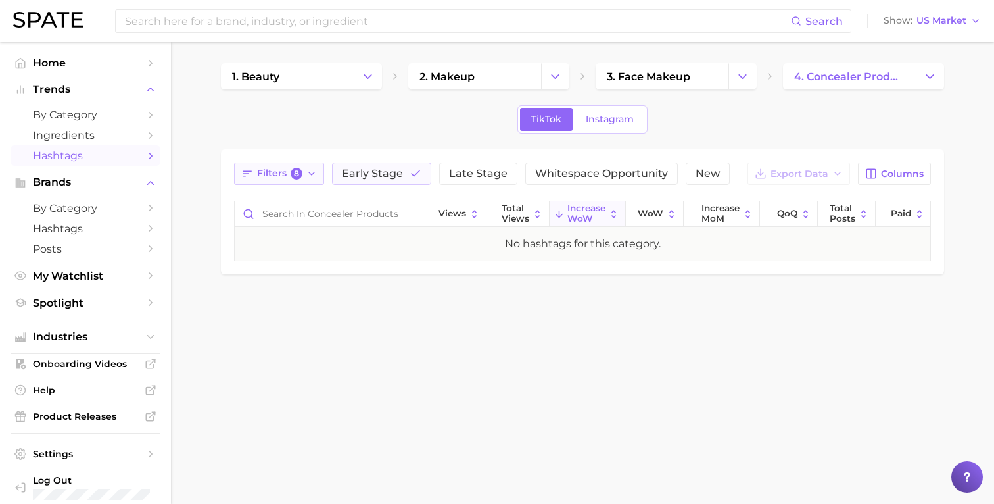
click at [314, 178] on icon "button" at bounding box center [311, 173] width 11 height 11
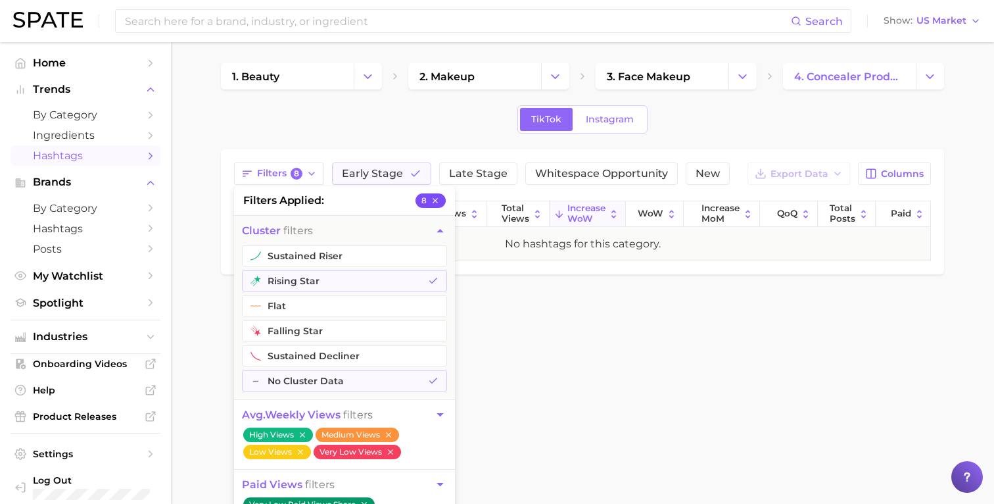
click at [439, 203] on icon "button" at bounding box center [435, 200] width 9 height 9
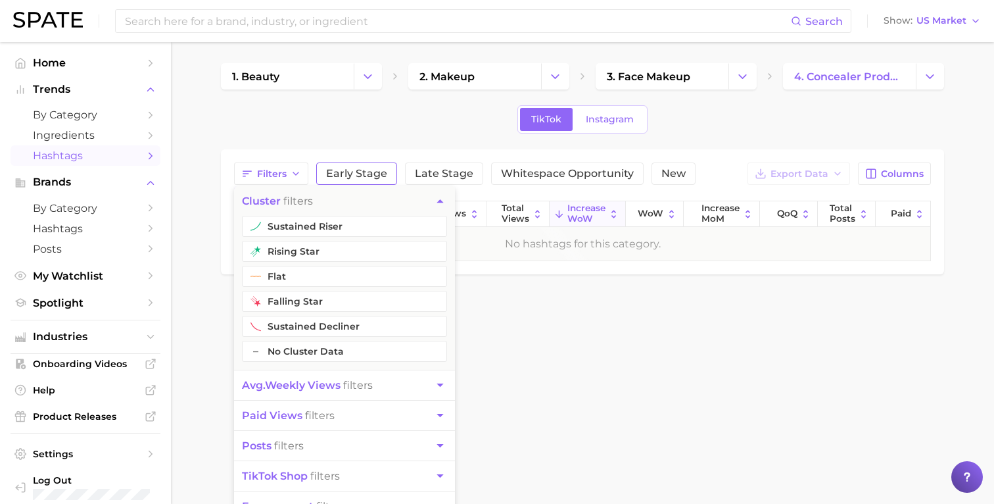
click at [369, 175] on span "Early Stage" at bounding box center [356, 173] width 61 height 11
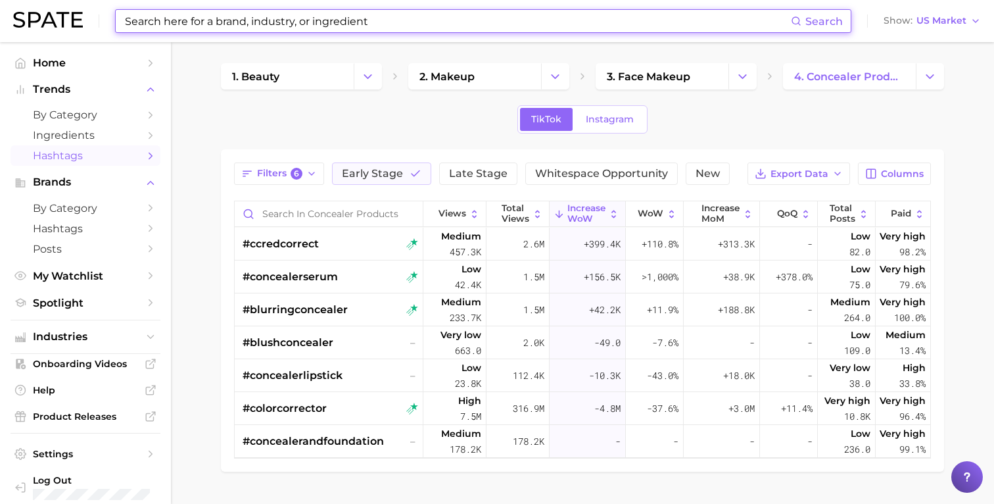
click at [402, 11] on input at bounding box center [458, 21] width 668 height 22
click at [918, 74] on button "Change Category" at bounding box center [930, 76] width 28 height 26
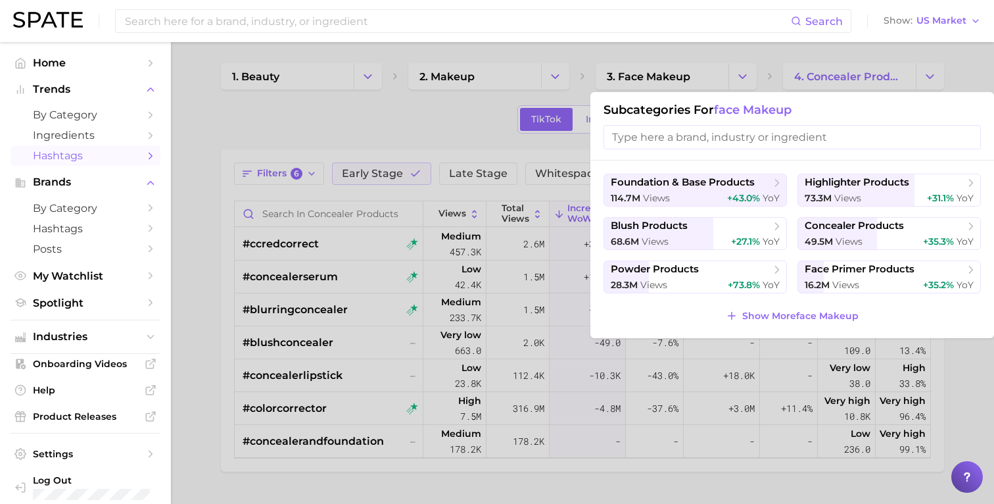
click at [814, 139] on input "search" at bounding box center [792, 137] width 377 height 24
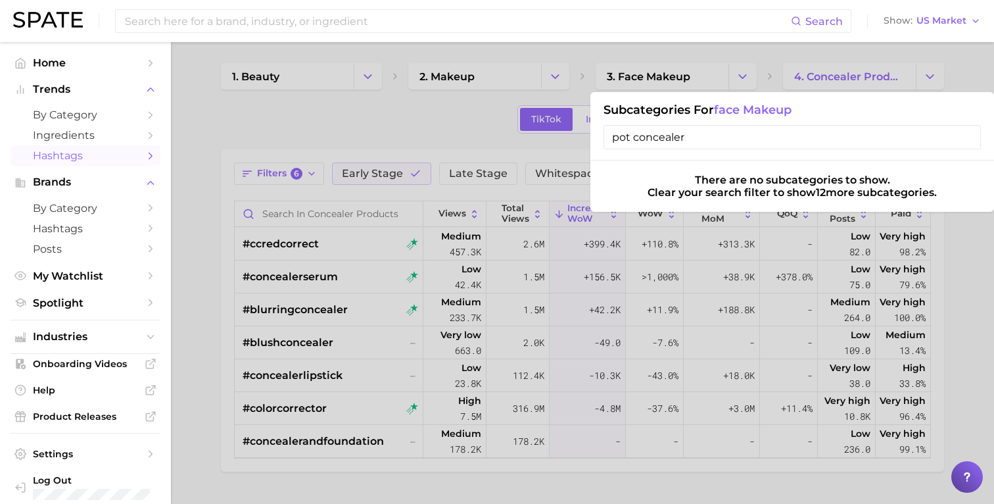
type input "pot concealer"
click at [468, 102] on div at bounding box center [497, 252] width 994 height 504
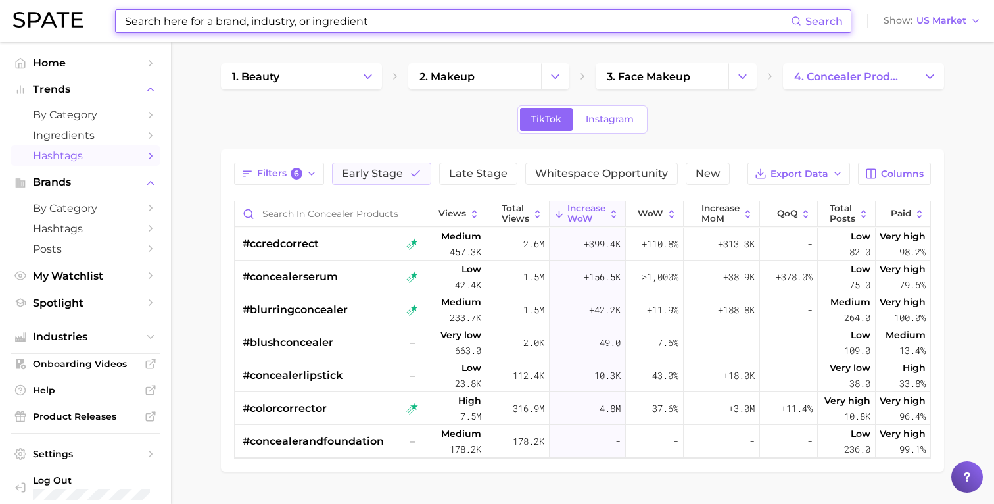
click at [398, 22] on input at bounding box center [458, 21] width 668 height 22
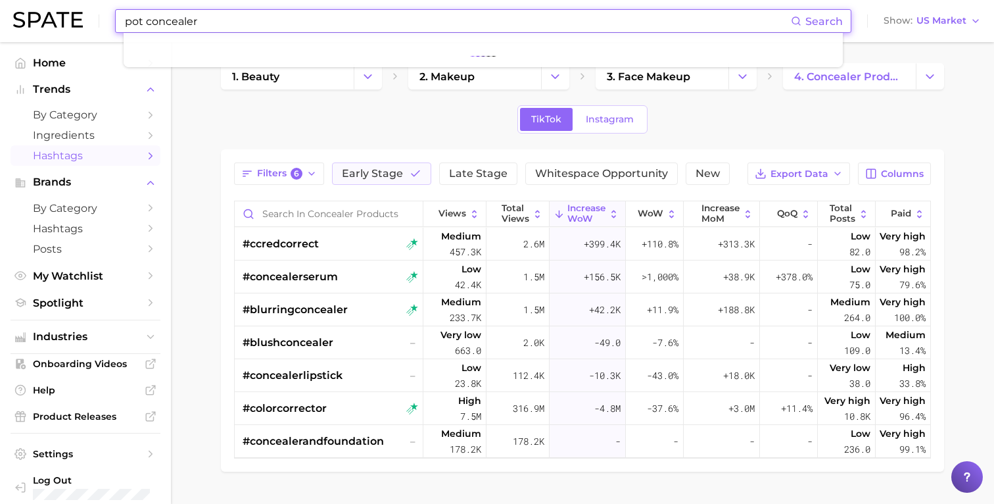
type input "pot concealer"
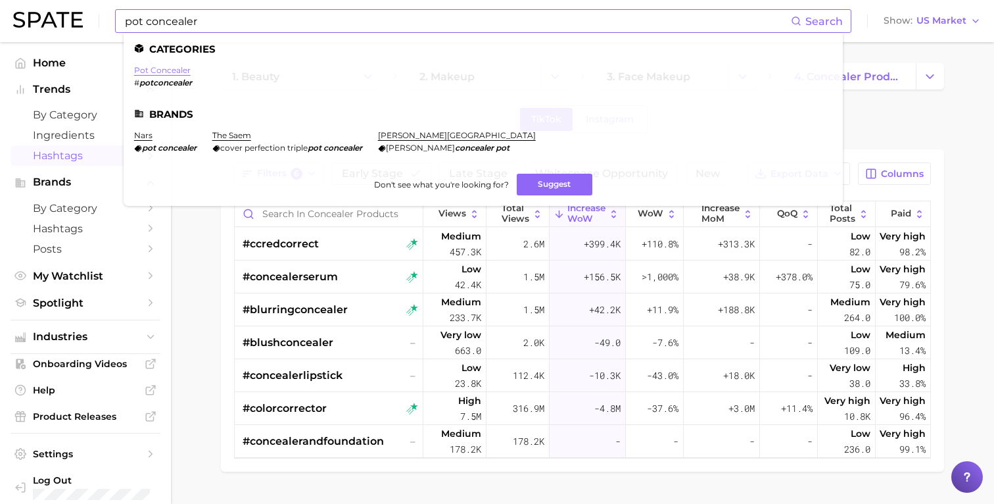
click at [166, 70] on link "pot concealer" at bounding box center [162, 70] width 57 height 10
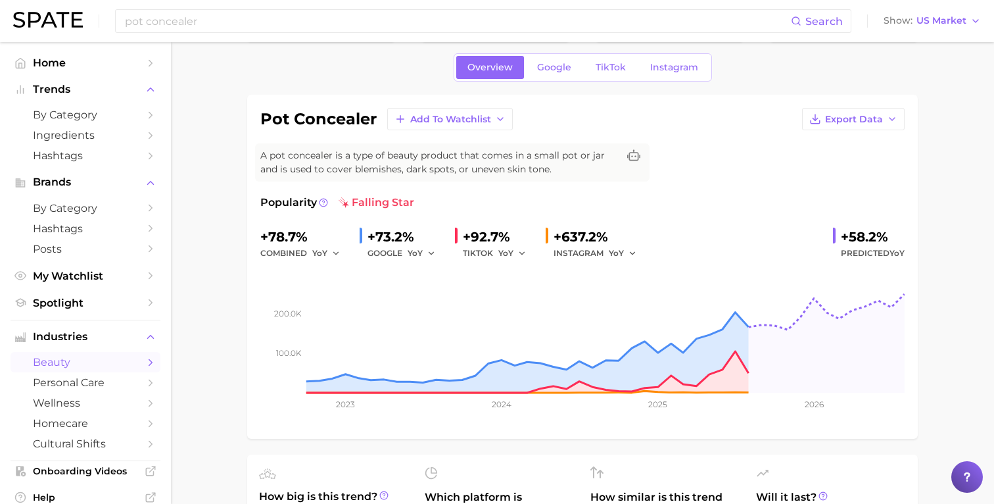
scroll to position [24, 0]
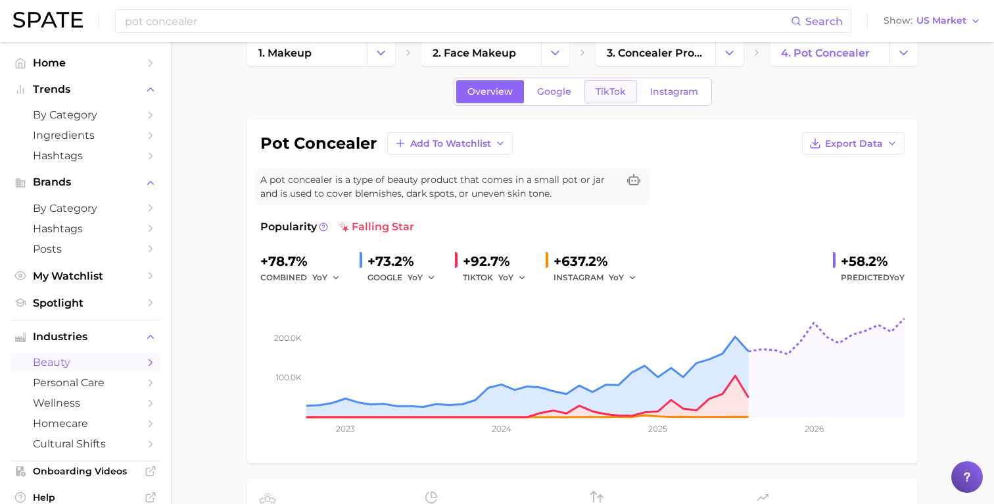
click at [609, 93] on span "TikTok" at bounding box center [611, 91] width 30 height 11
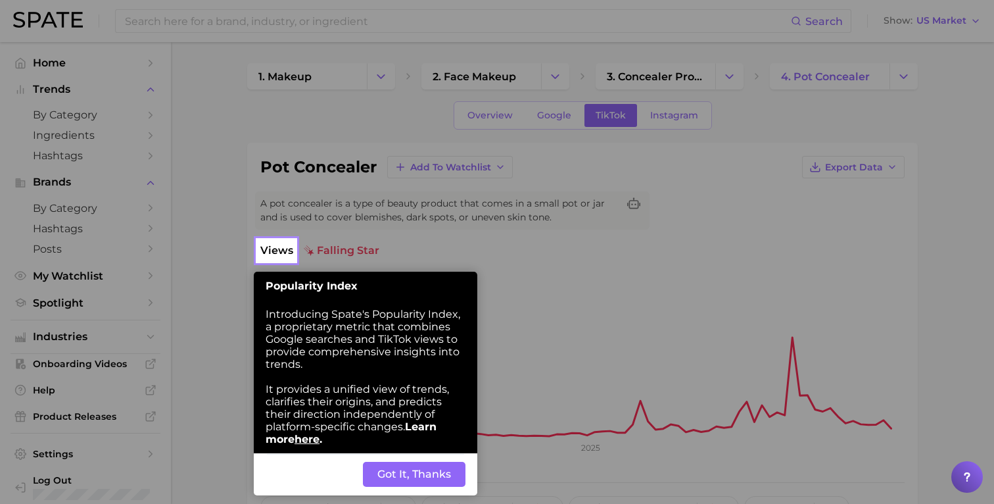
click at [408, 481] on button "Got It, Thanks" at bounding box center [414, 474] width 103 height 25
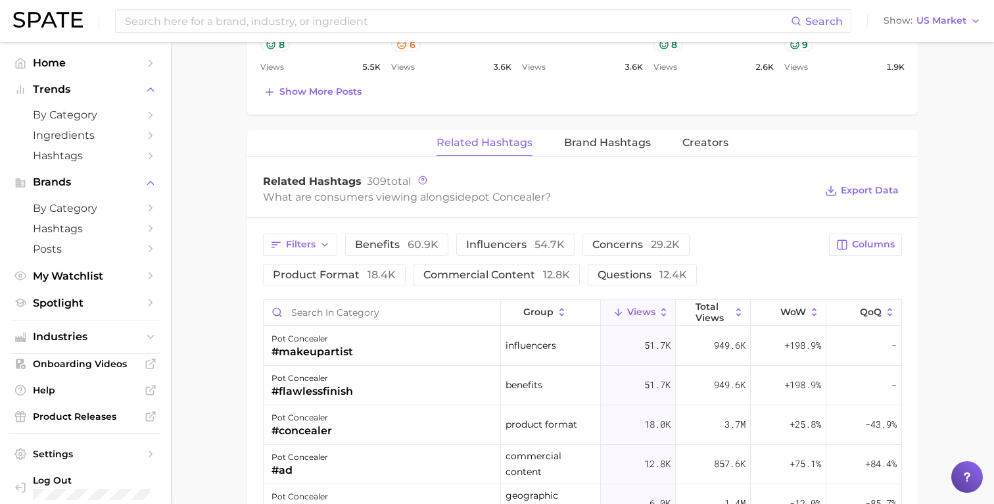
scroll to position [896, 0]
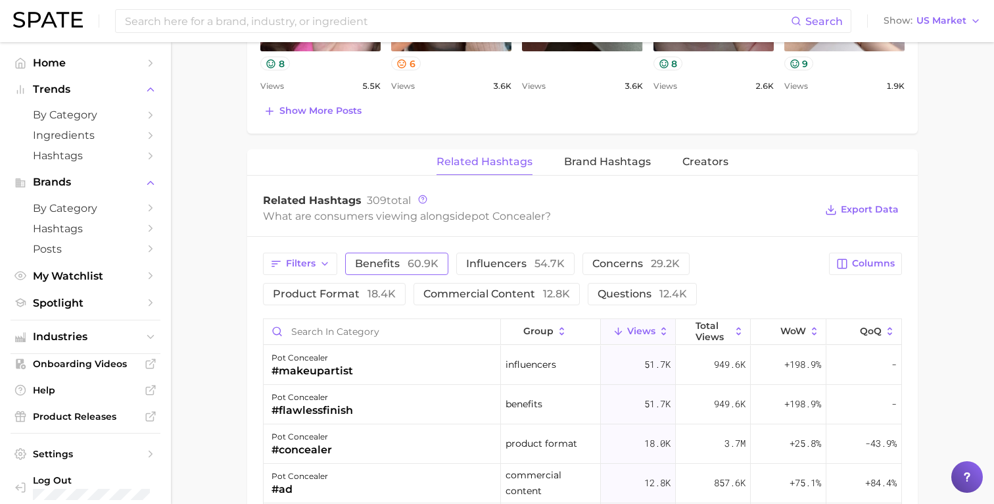
click at [418, 261] on span "60.9k" at bounding box center [423, 263] width 31 height 12
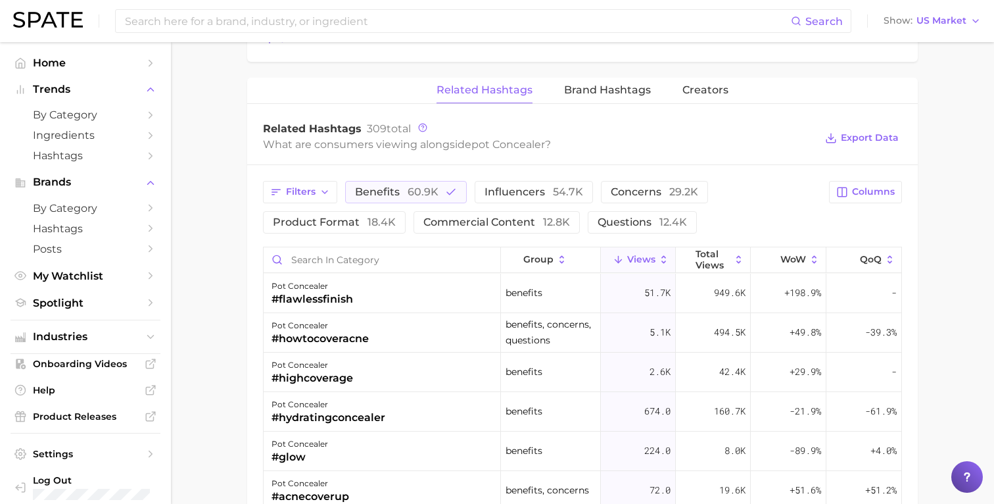
scroll to position [979, 0]
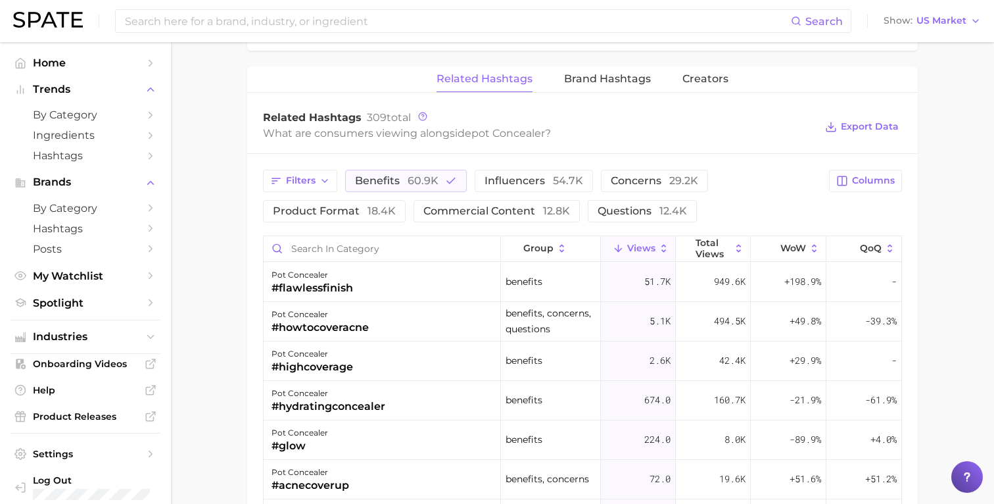
click at [662, 243] on icon at bounding box center [664, 249] width 12 height 12
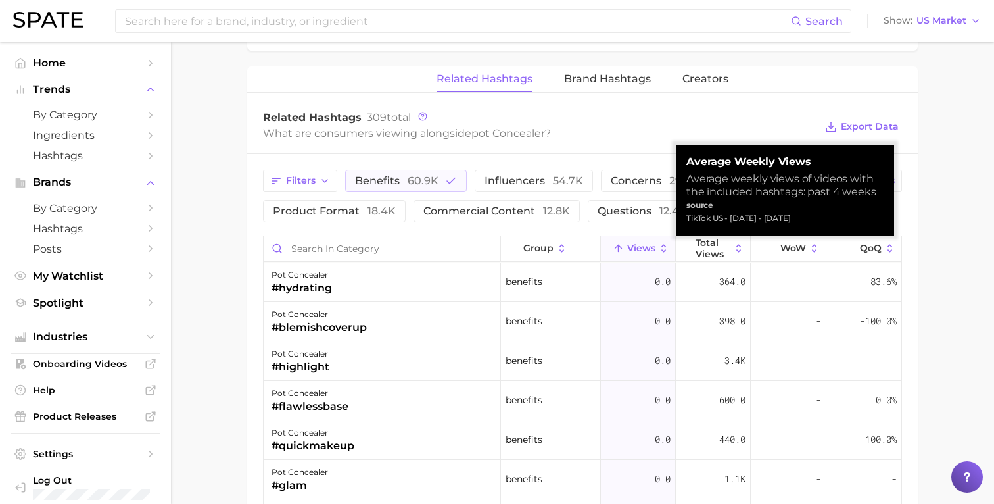
click at [662, 243] on icon at bounding box center [664, 249] width 12 height 12
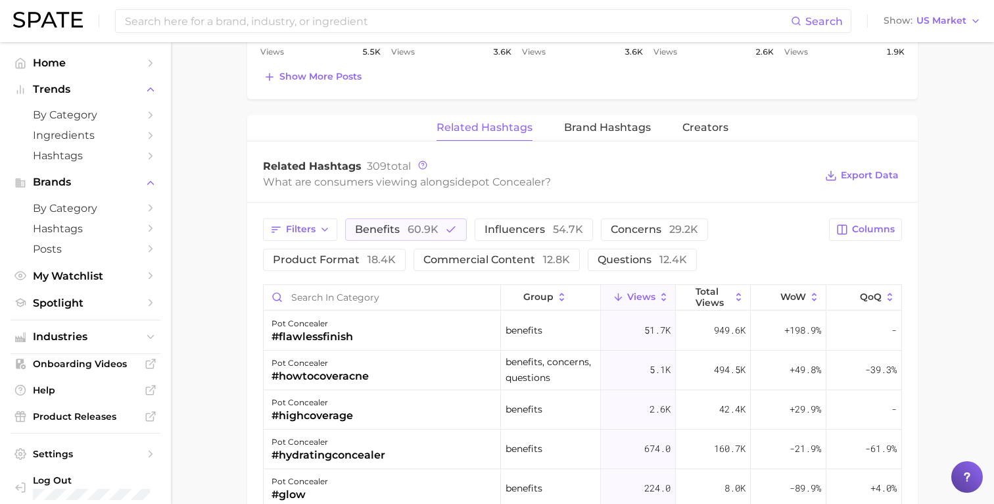
scroll to position [929, 0]
drag, startPoint x: 520, startPoint y: 224, endPoint x: 648, endPoint y: 173, distance: 138.1
click at [648, 173] on div "Related Hashtags 309 total What are consumers viewing alongside pot concealer ?…" at bounding box center [582, 478] width 671 height 654
click at [659, 226] on span "concerns 29.2k" at bounding box center [654, 231] width 87 height 11
click at [450, 227] on icon "button" at bounding box center [451, 231] width 12 height 12
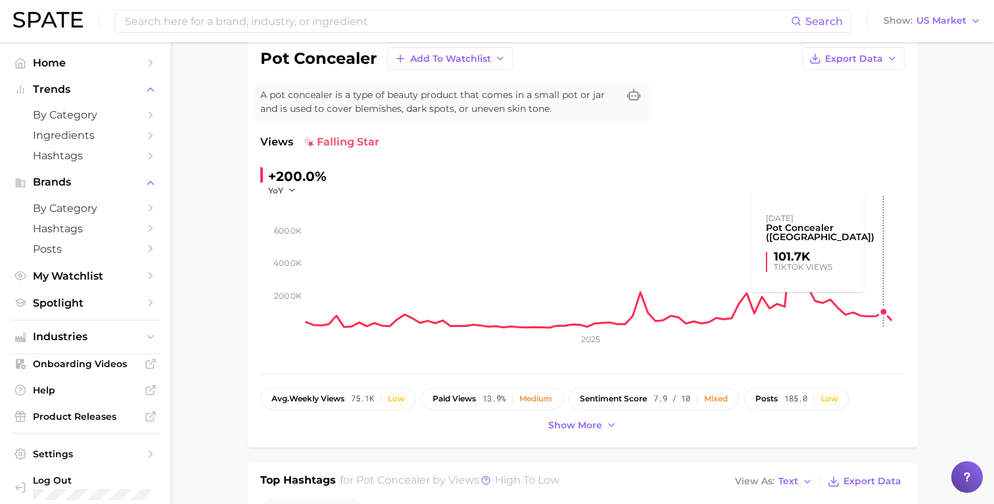
scroll to position [0, 0]
